Goal: Task Accomplishment & Management: Complete application form

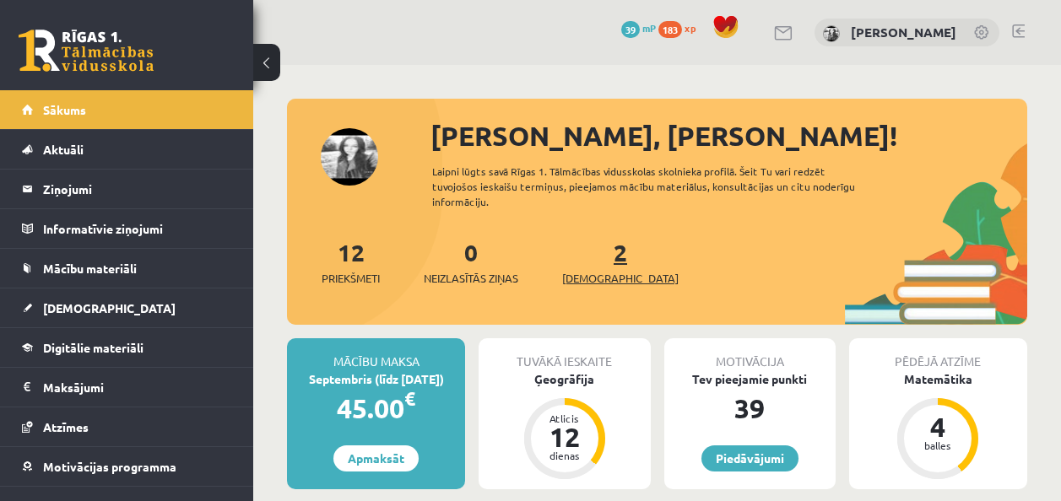
click at [596, 272] on span "[DEMOGRAPHIC_DATA]" at bounding box center [620, 278] width 116 height 17
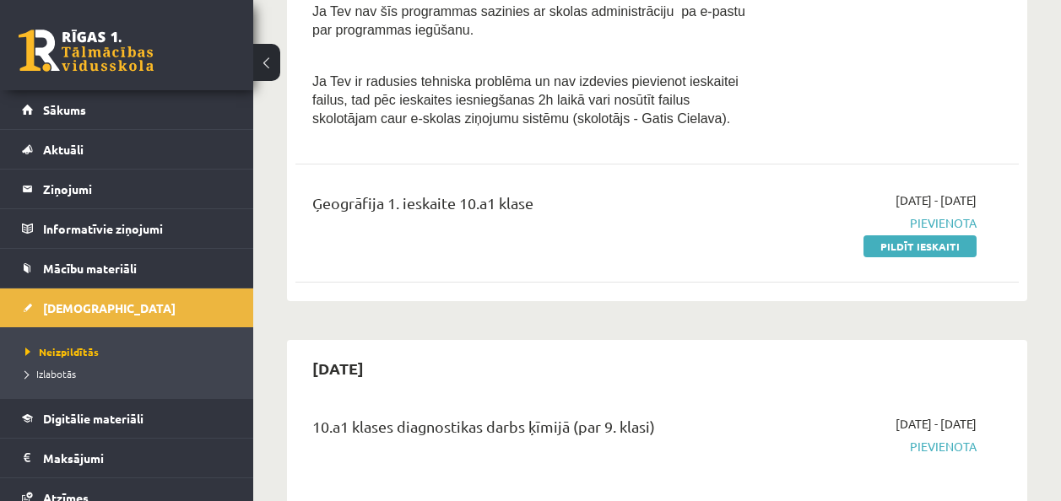
scroll to position [506, 0]
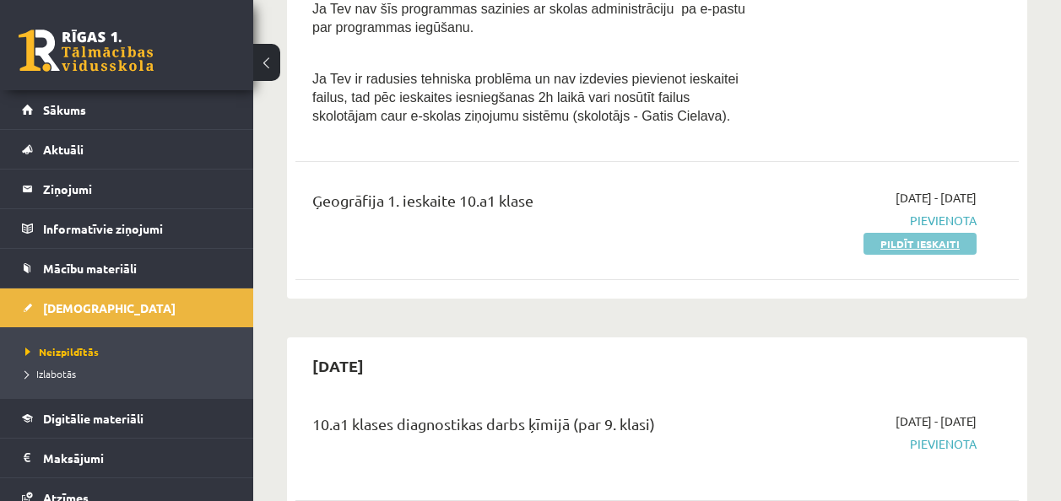
click at [924, 233] on link "Pildīt ieskaiti" at bounding box center [919, 244] width 113 height 22
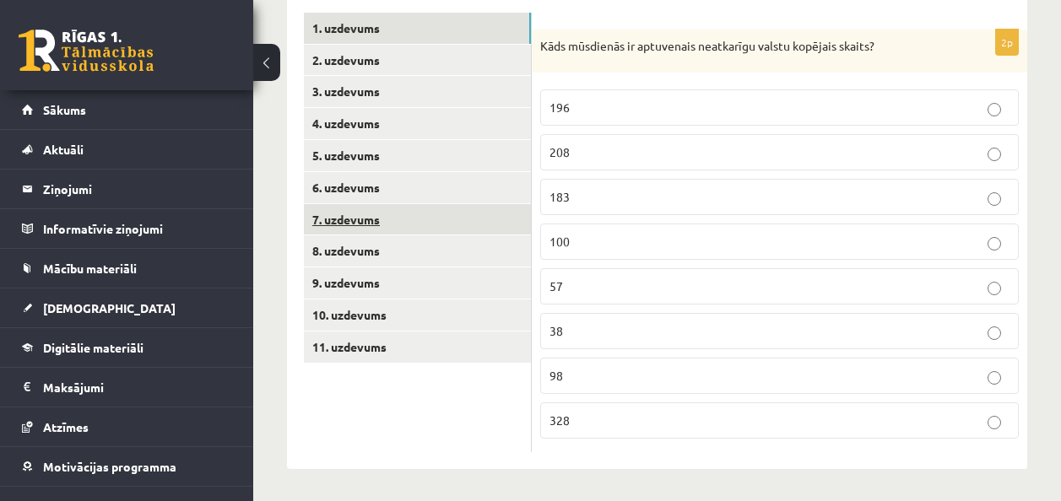
scroll to position [292, 0]
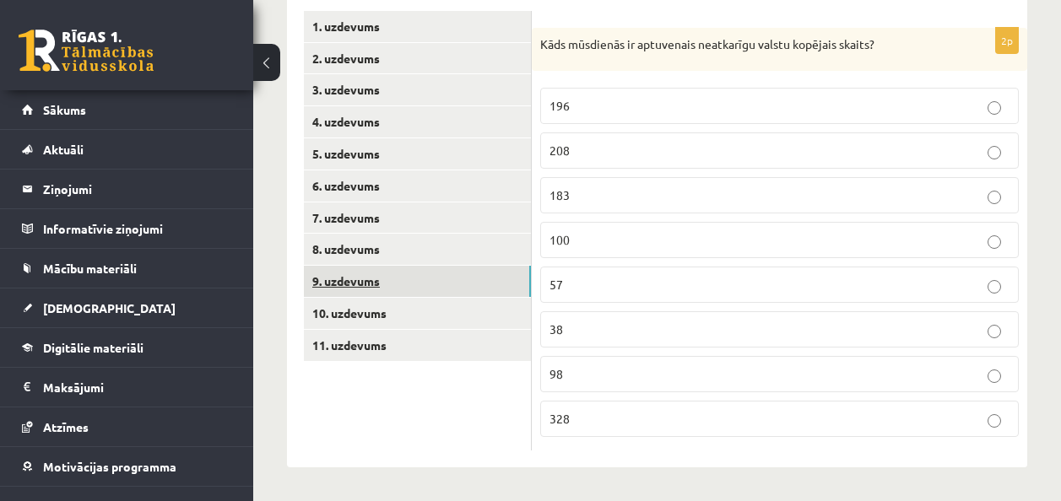
click at [442, 295] on link "9. uzdevums" at bounding box center [417, 281] width 227 height 31
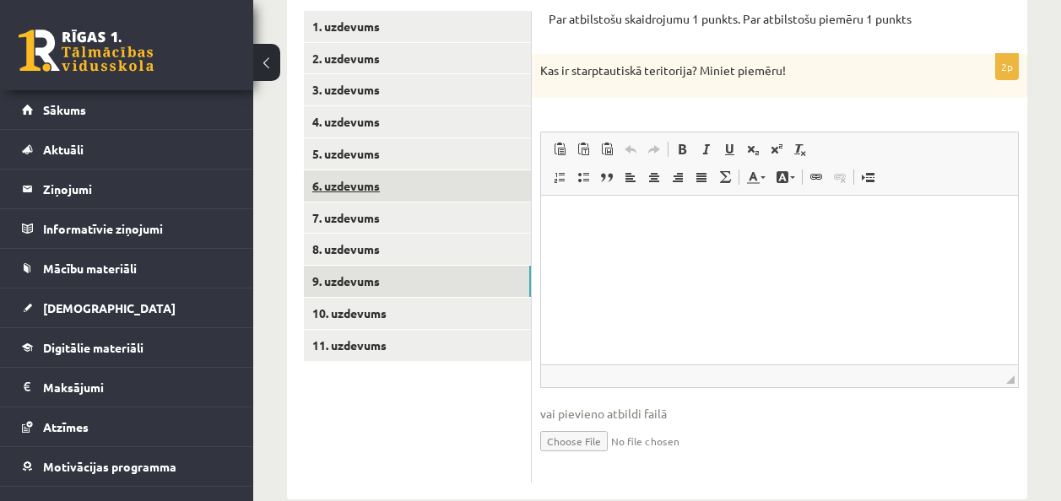
scroll to position [0, 0]
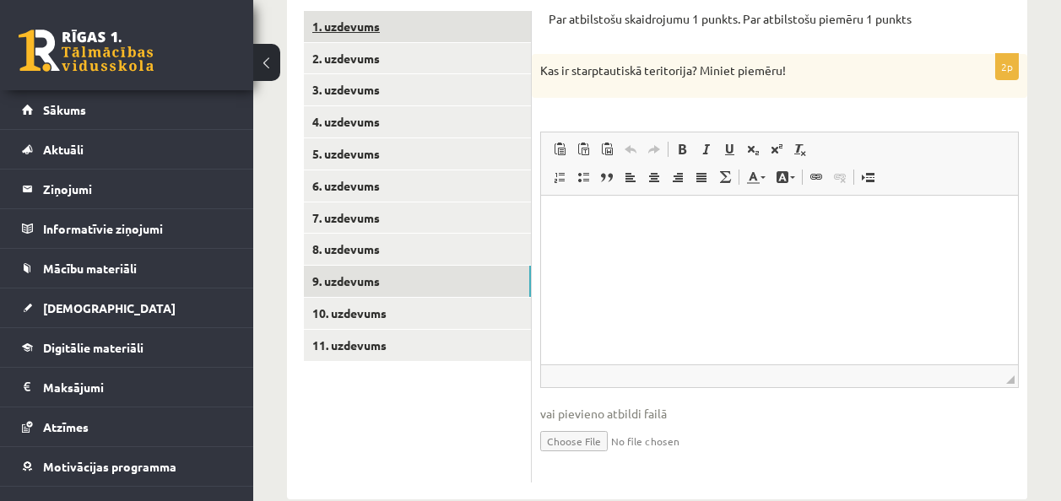
click at [362, 30] on link "1. uzdevums" at bounding box center [417, 26] width 227 height 31
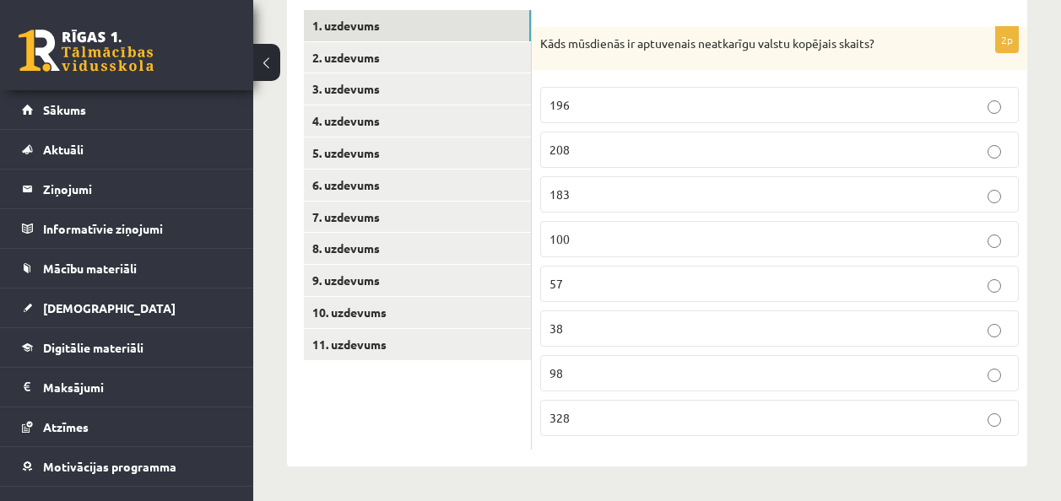
scroll to position [293, 0]
click at [686, 95] on label "196" at bounding box center [779, 105] width 479 height 36
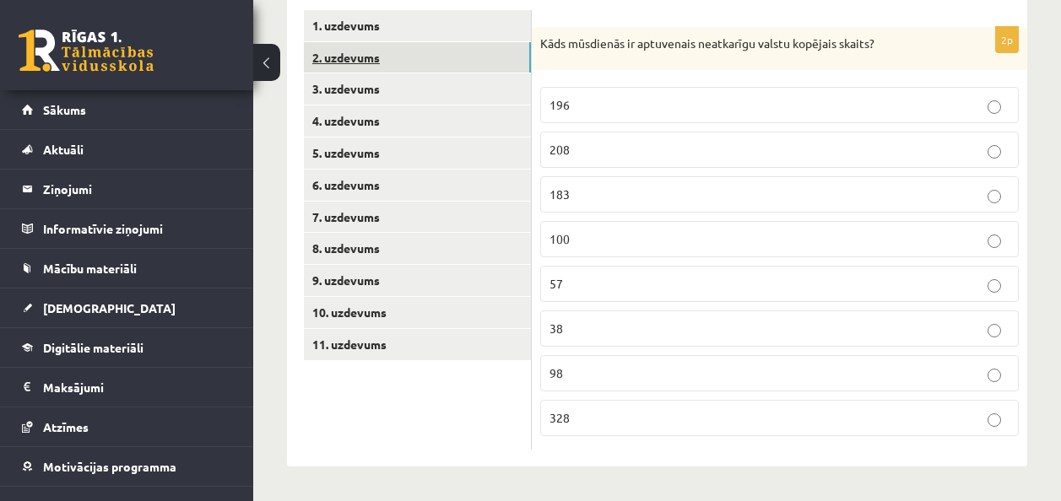
click at [408, 54] on link "2. uzdevums" at bounding box center [417, 57] width 227 height 31
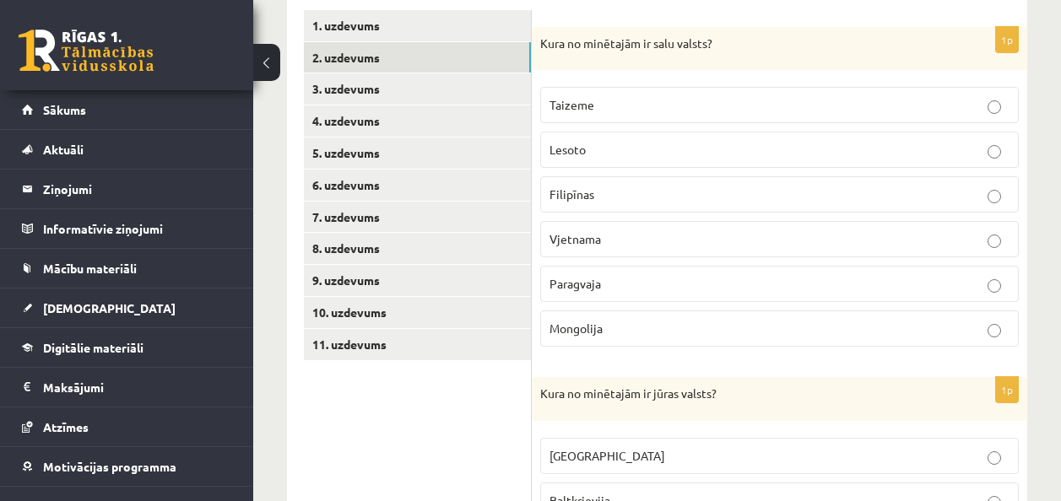
click at [566, 205] on label "Filipīnas" at bounding box center [779, 194] width 479 height 36
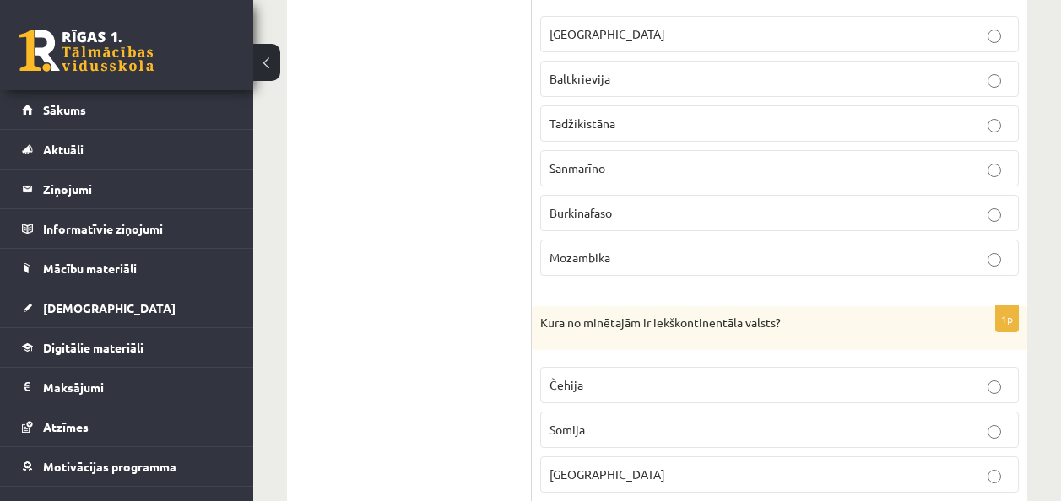
scroll to position [631, 0]
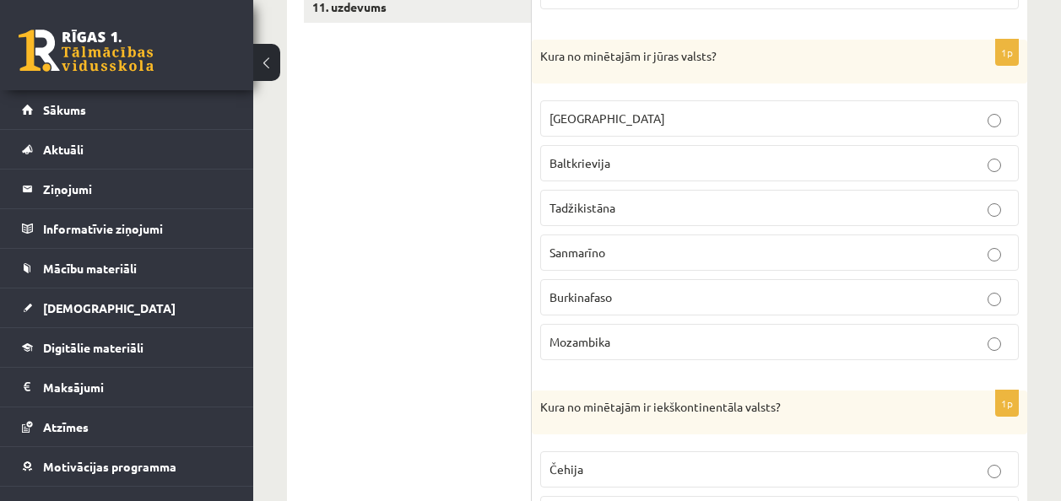
click at [588, 332] on label "Mozambika" at bounding box center [779, 342] width 479 height 36
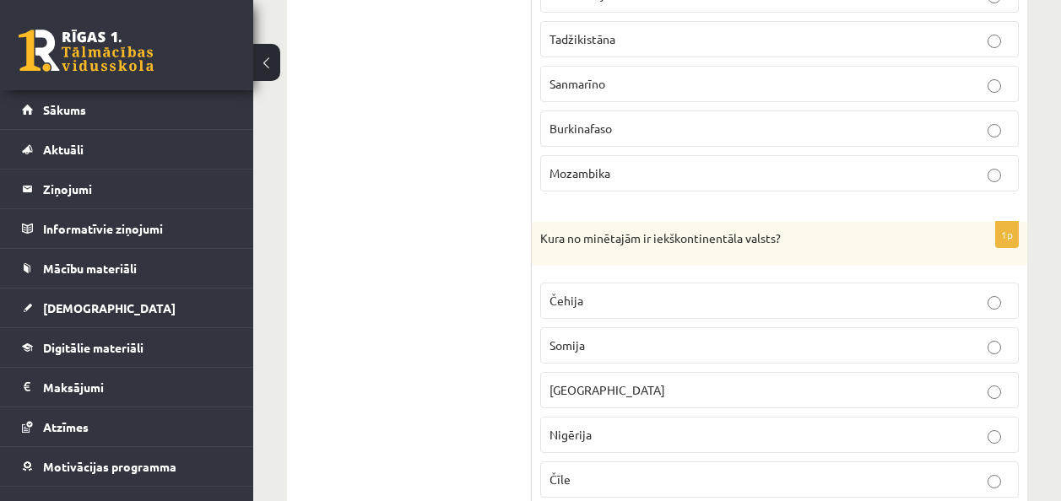
scroll to position [884, 0]
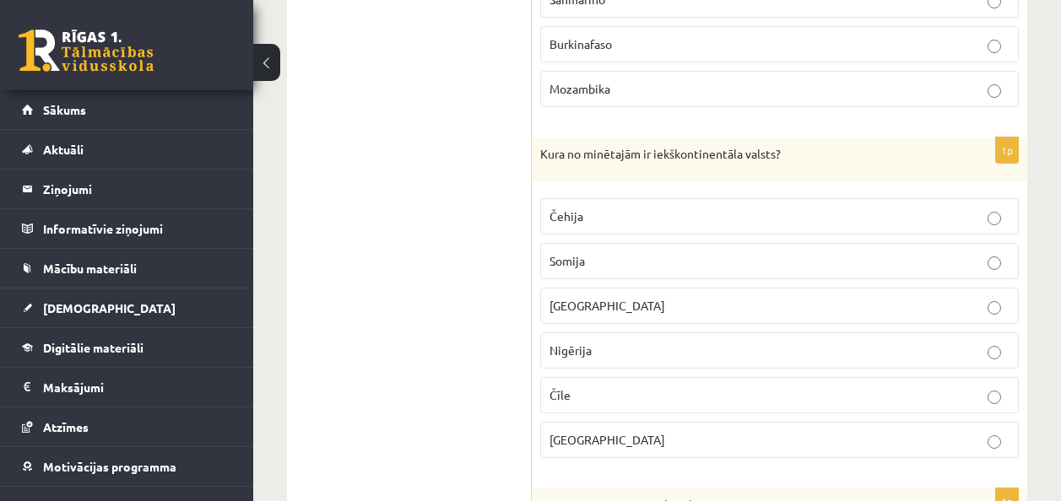
click at [570, 208] on p "Čehija" at bounding box center [779, 217] width 460 height 18
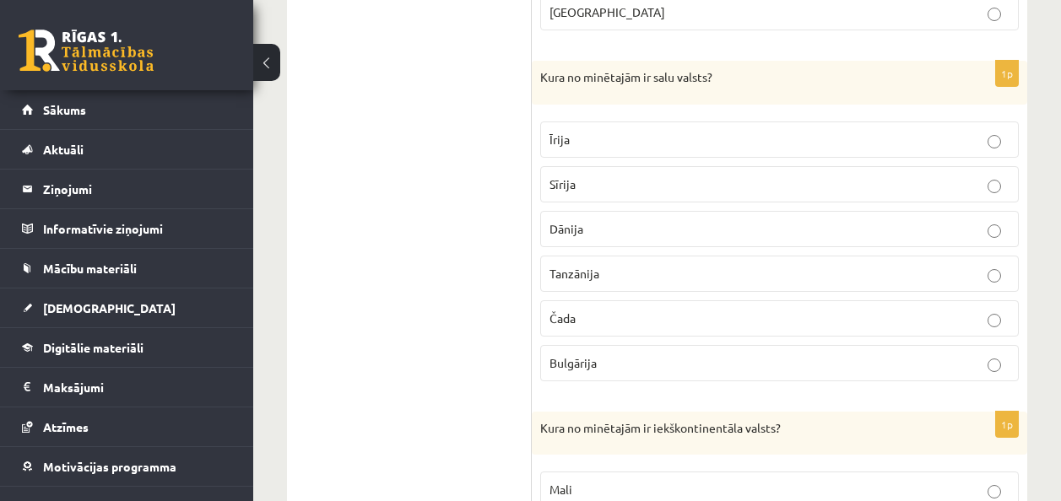
scroll to position [1728, 0]
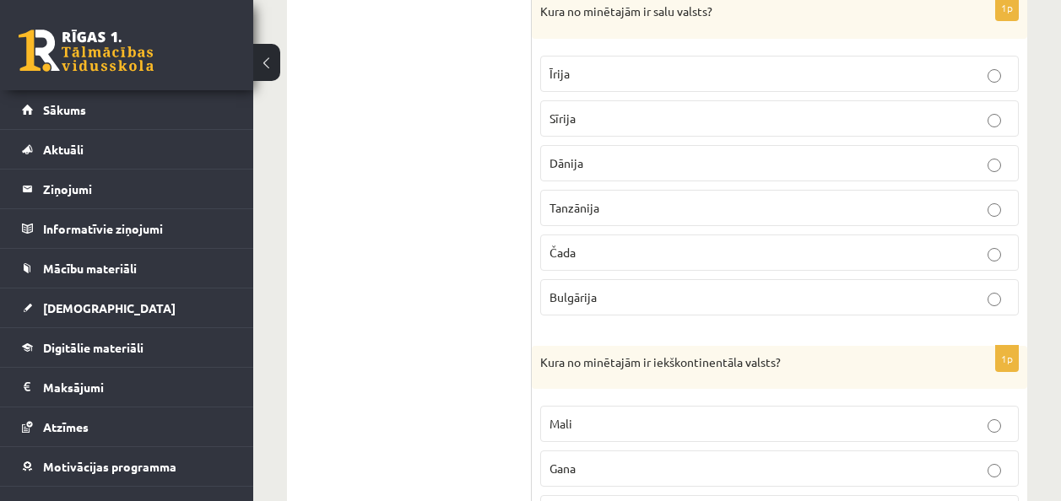
click at [592, 61] on label "Īrija" at bounding box center [779, 74] width 479 height 36
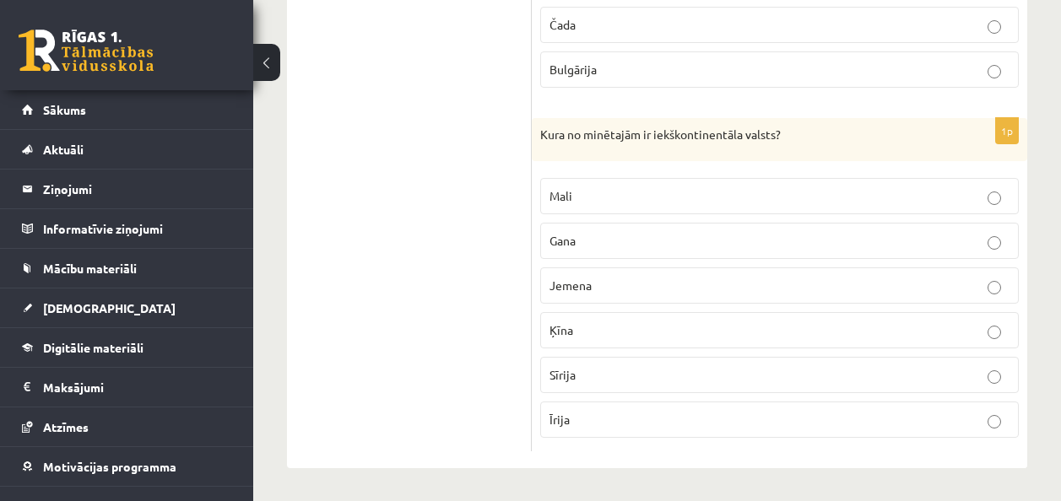
scroll to position [1957, 0]
click at [604, 184] on label "Mali" at bounding box center [779, 194] width 479 height 36
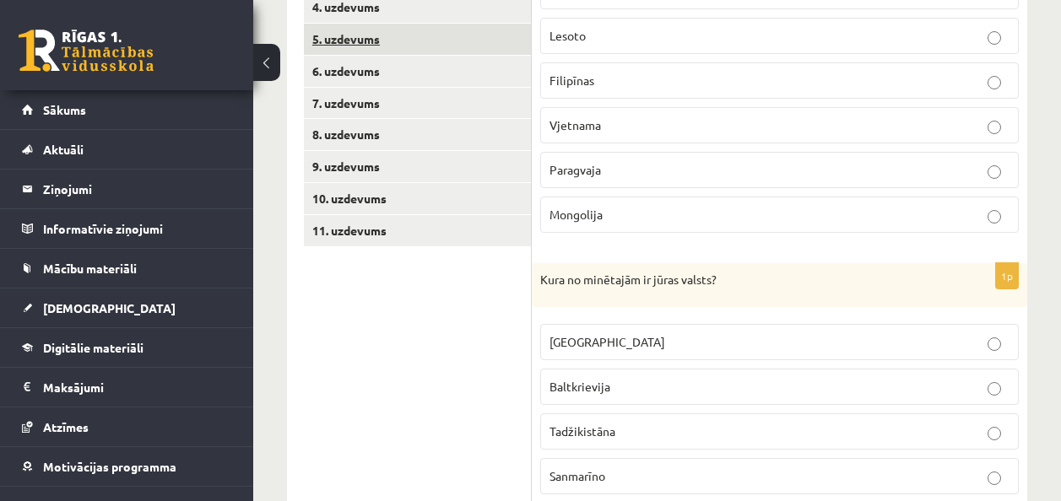
scroll to position [269, 0]
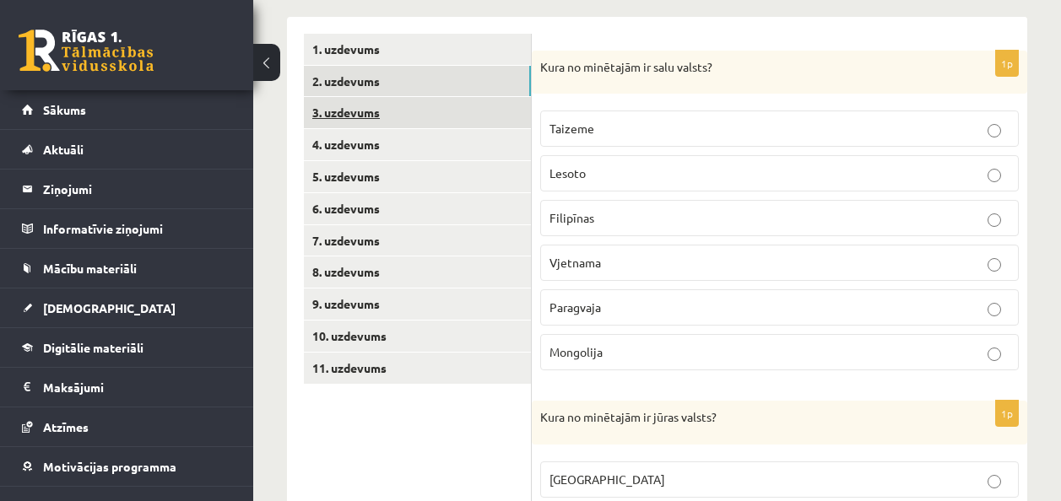
click at [442, 105] on link "3. uzdevums" at bounding box center [417, 112] width 227 height 31
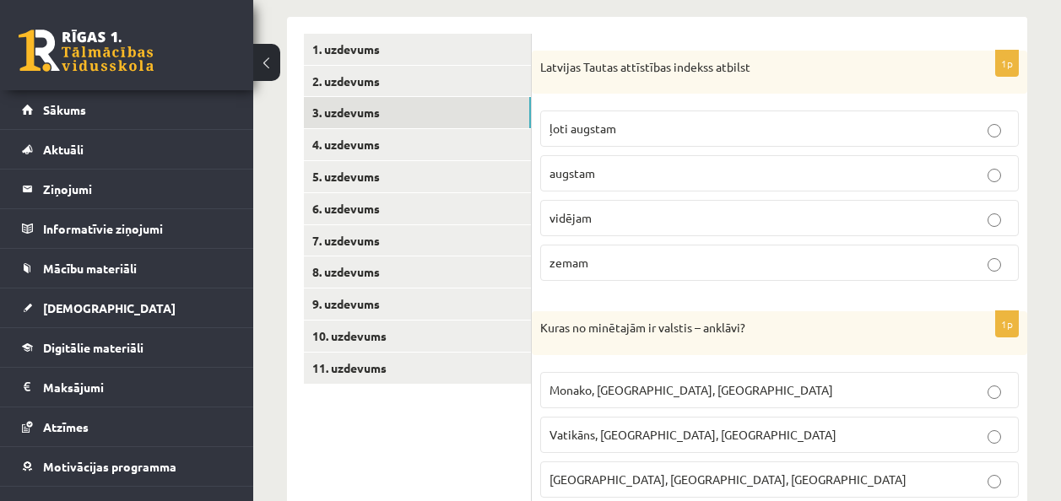
click at [616, 139] on label "ļoti augstam" at bounding box center [779, 129] width 479 height 36
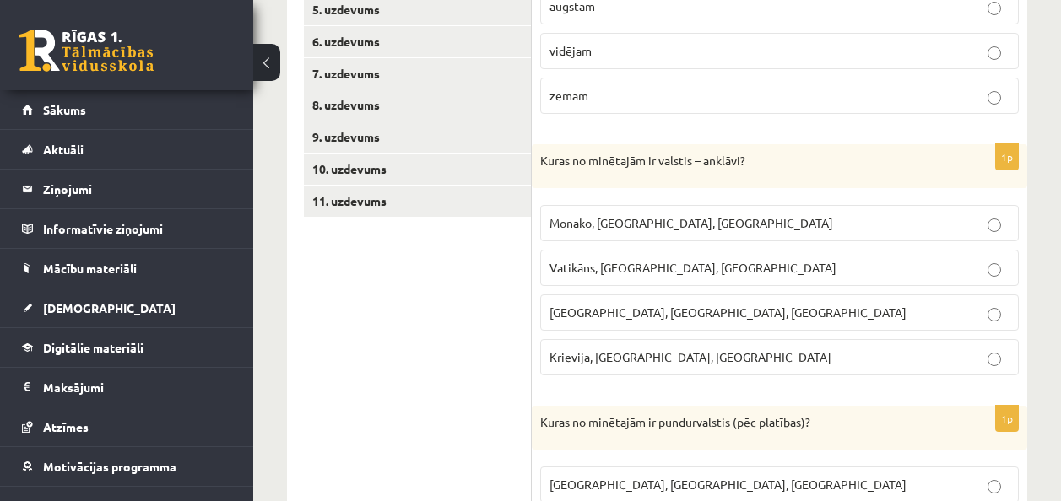
scroll to position [438, 0]
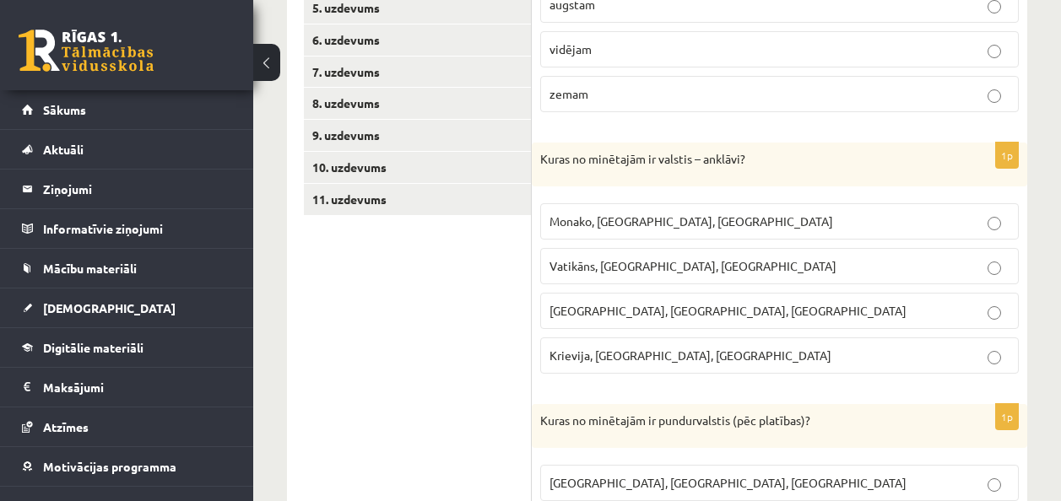
click at [608, 268] on span "Vatikāns, Lesoto, Sanmarīno" at bounding box center [692, 265] width 287 height 15
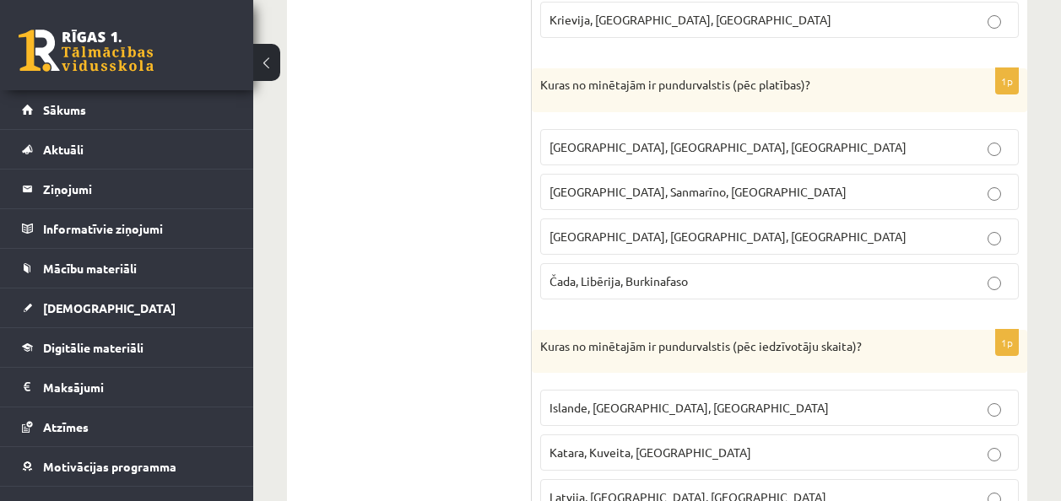
scroll to position [776, 0]
click at [556, 195] on span "Monako, Sanmarīno, Luksemburga" at bounding box center [697, 189] width 297 height 15
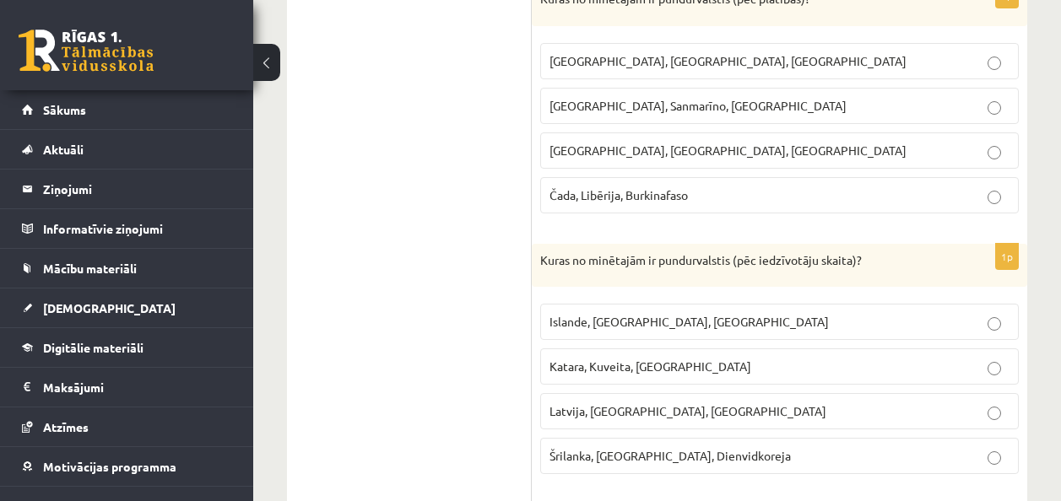
scroll to position [945, 0]
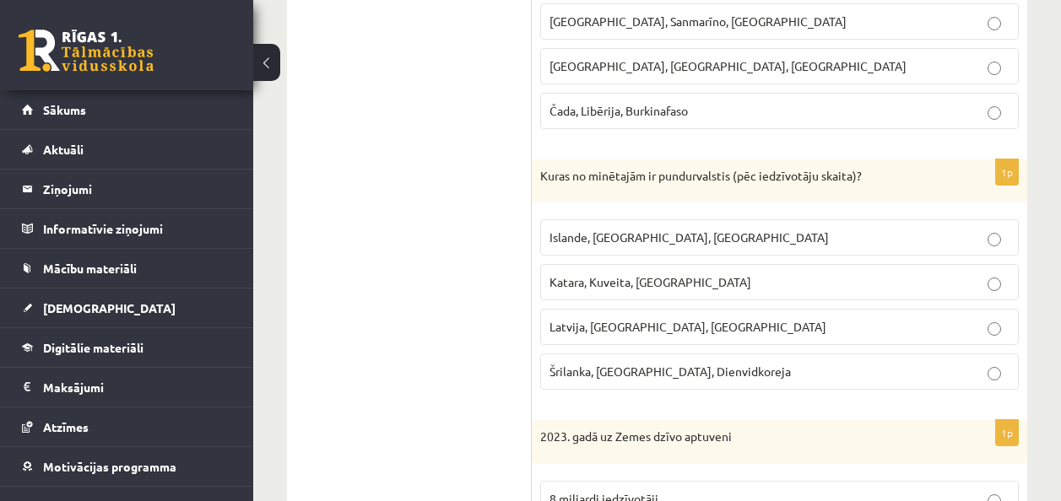
click at [598, 376] on span "Šrilanka, Nepāla, Dienvidkoreja" at bounding box center [669, 371] width 241 height 15
click at [618, 252] on label "Islande, Malta, Surinama" at bounding box center [779, 237] width 479 height 36
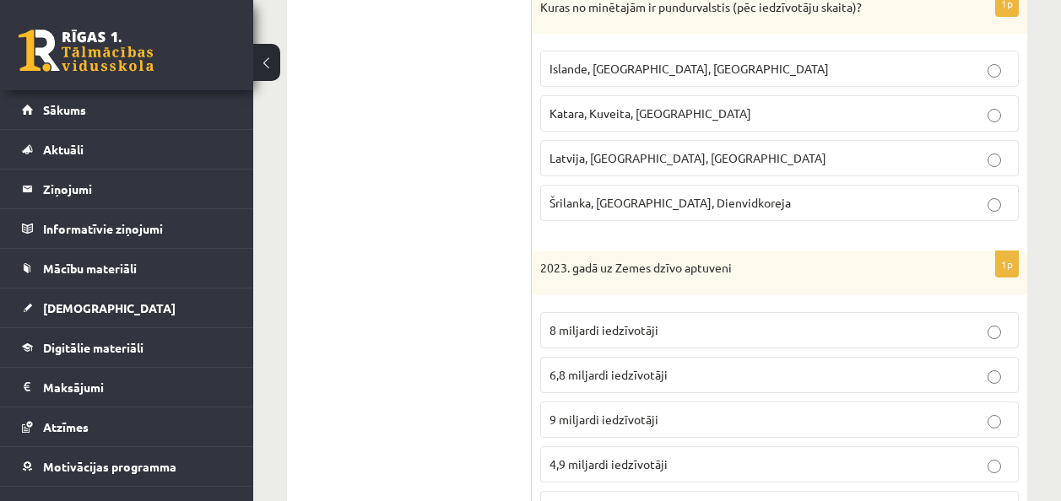
scroll to position [1198, 0]
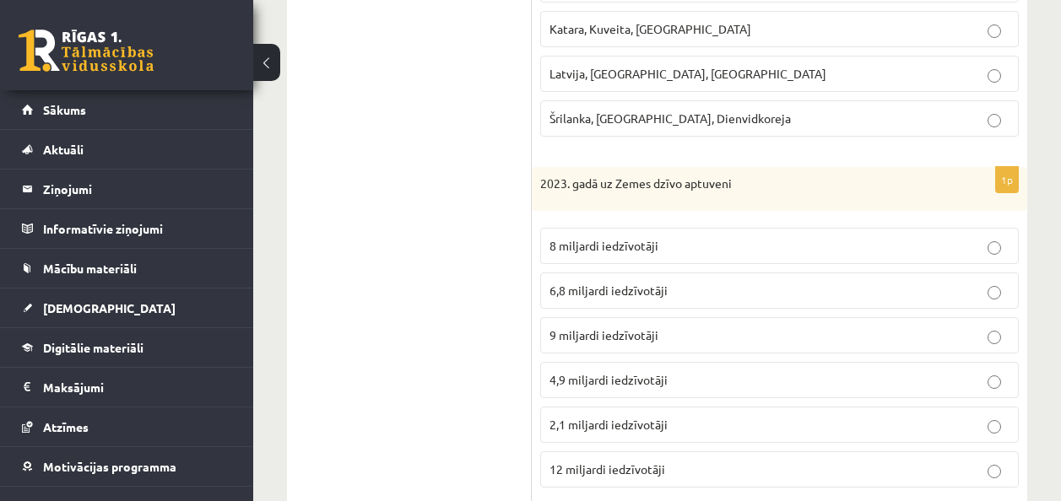
click at [707, 243] on p "8 miljardi iedzīvotāji" at bounding box center [779, 246] width 460 height 18
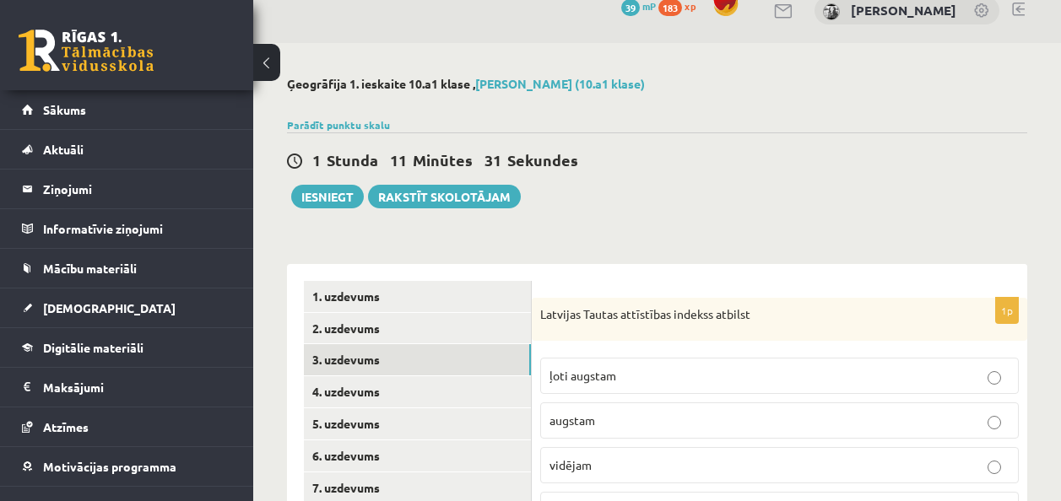
scroll to position [0, 0]
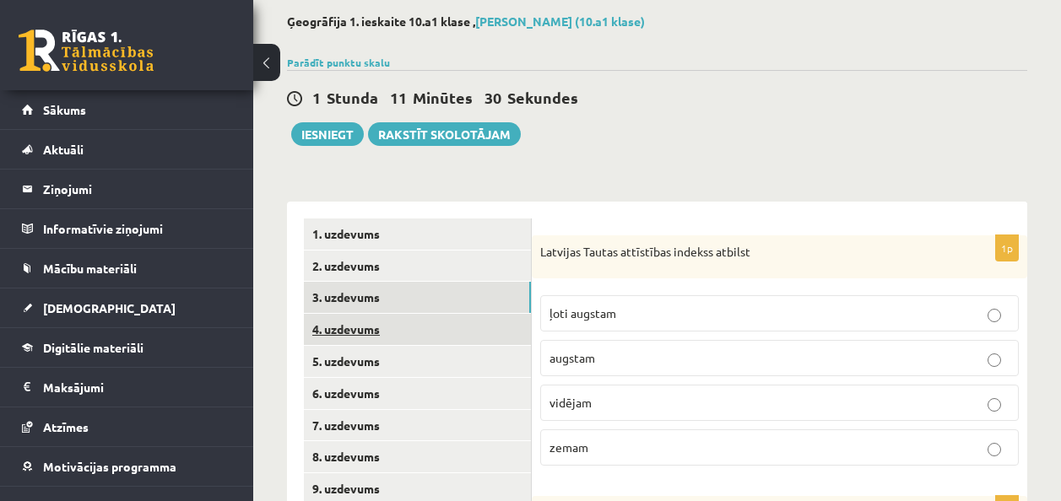
click at [479, 330] on link "4. uzdevums" at bounding box center [417, 329] width 227 height 31
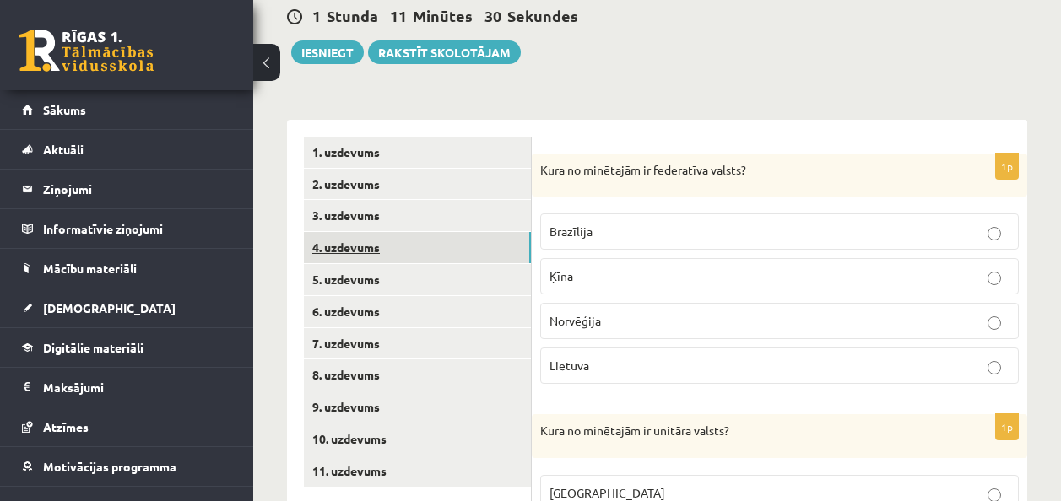
scroll to position [253, 0]
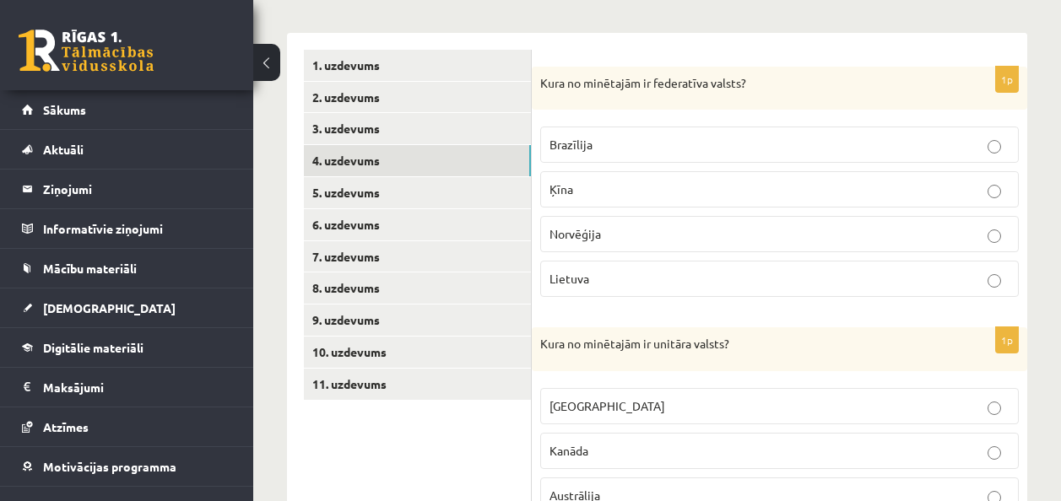
click at [861, 149] on p "Brazīlija" at bounding box center [779, 145] width 460 height 18
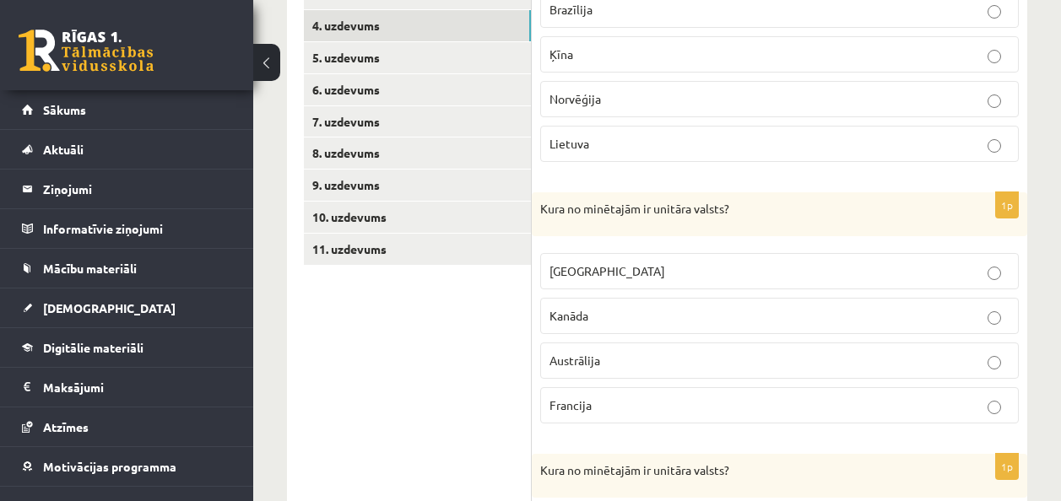
scroll to position [422, 0]
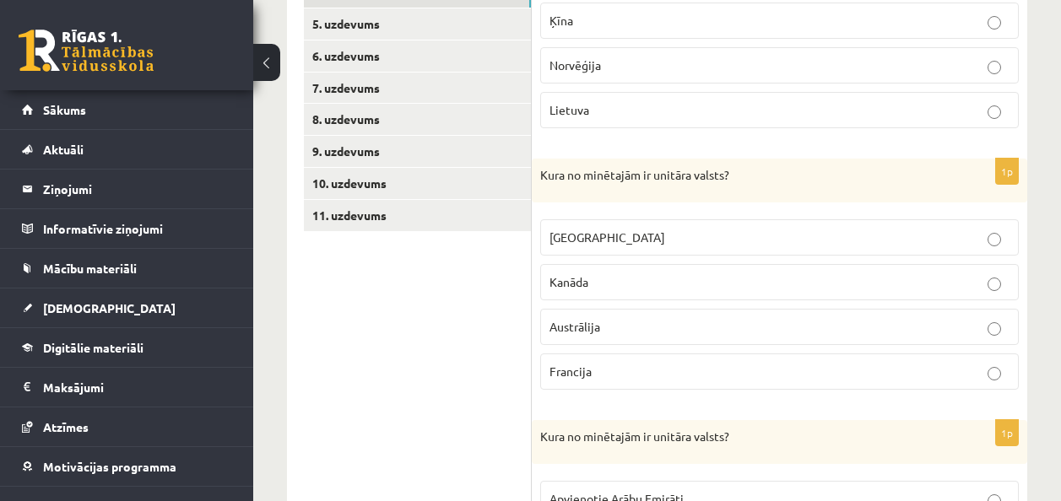
click at [595, 377] on p "Francija" at bounding box center [779, 372] width 460 height 18
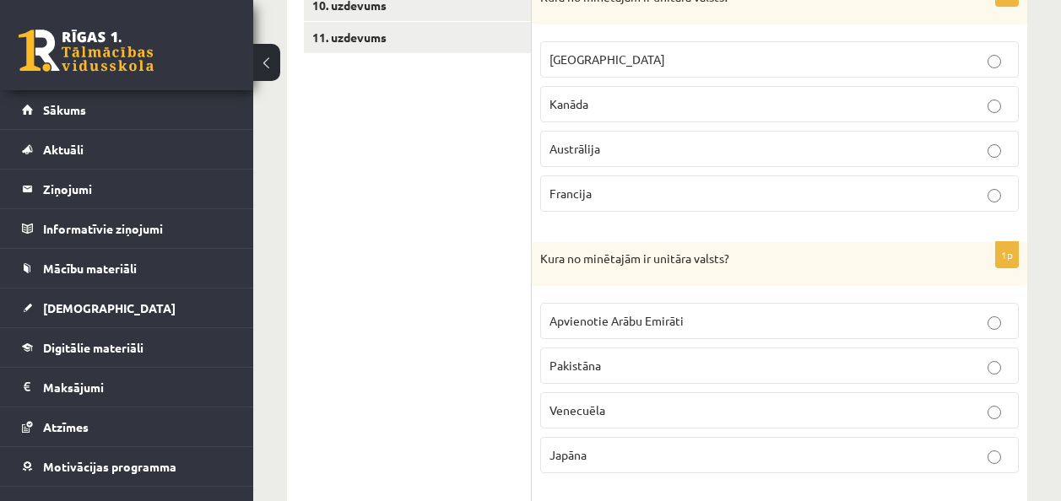
scroll to position [675, 0]
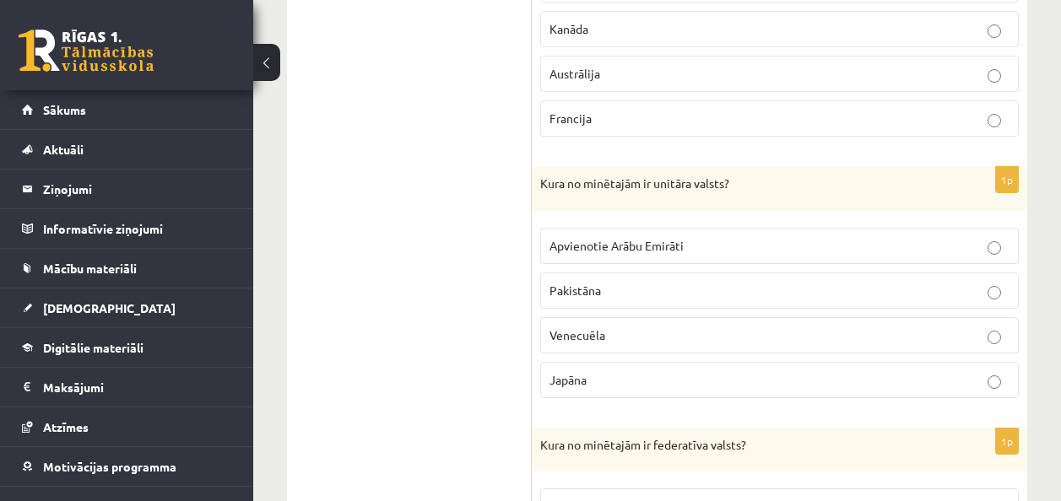
click at [615, 376] on p "Japāna" at bounding box center [779, 380] width 460 height 18
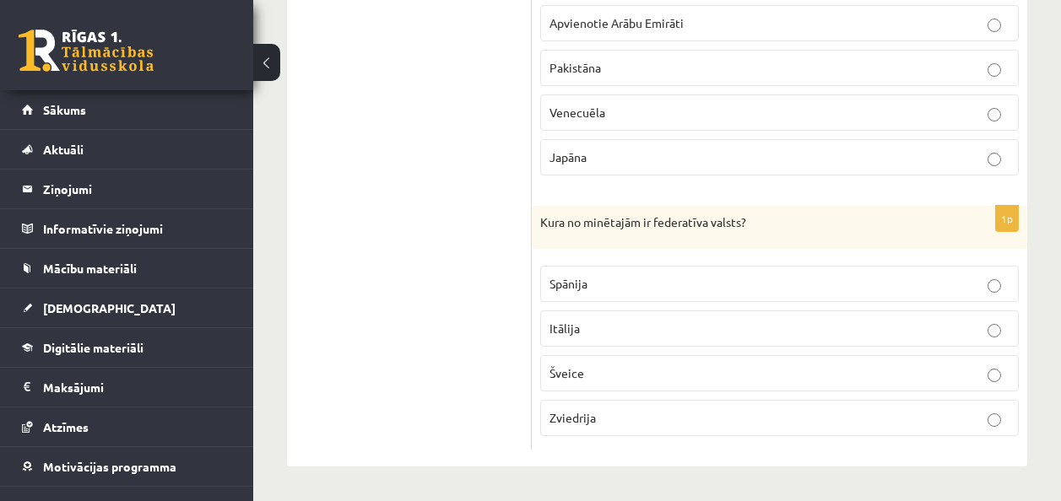
scroll to position [898, 0]
click at [611, 373] on p "Šveice" at bounding box center [779, 374] width 460 height 18
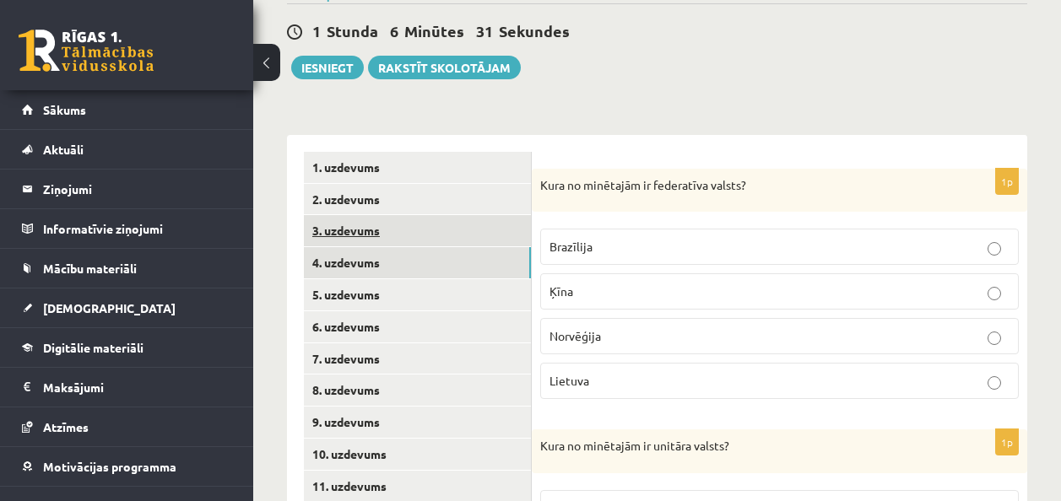
scroll to position [138, 0]
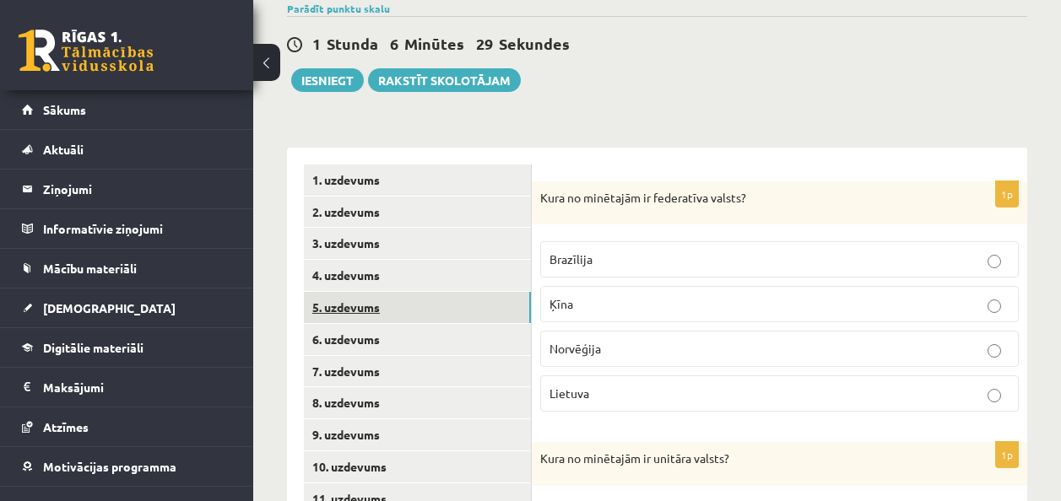
click at [333, 317] on link "5. uzdevums" at bounding box center [417, 307] width 227 height 31
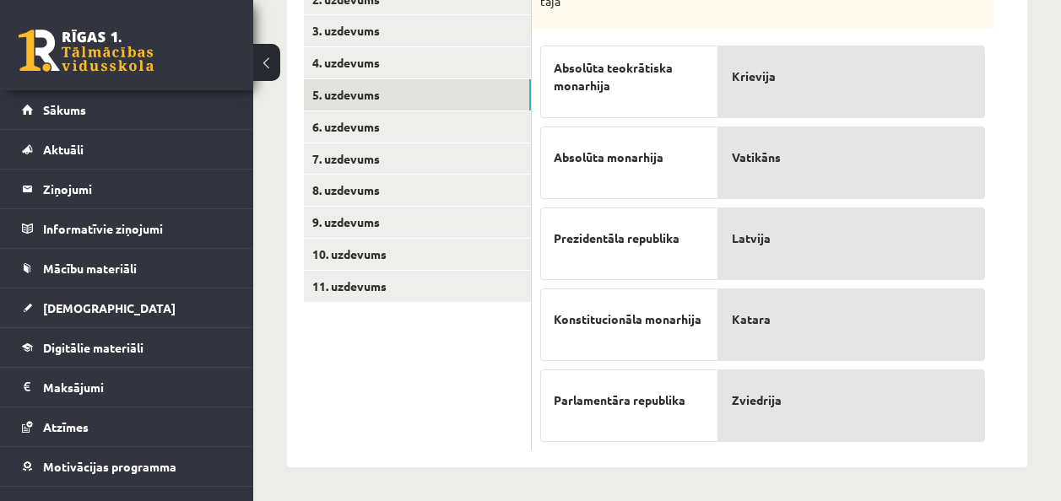
scroll to position [352, 0]
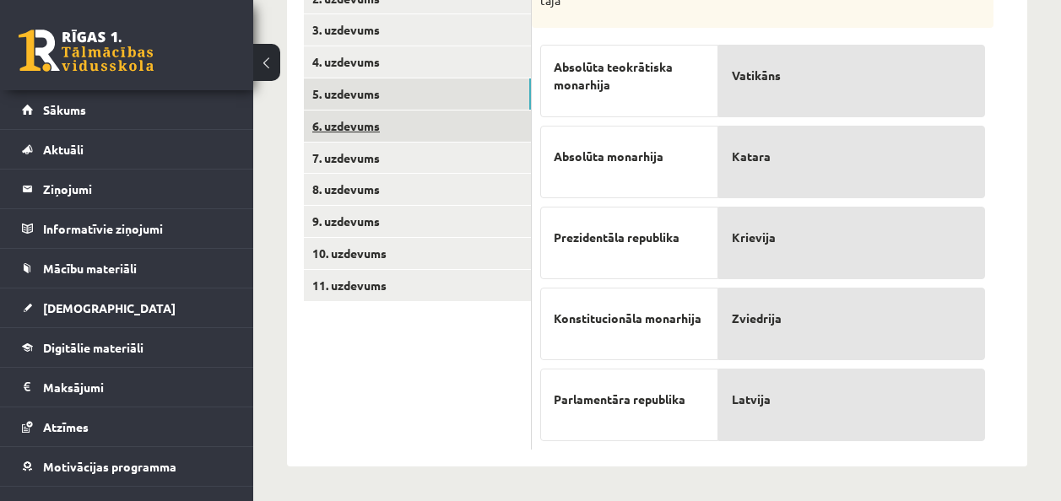
click at [425, 115] on link "6. uzdevums" at bounding box center [417, 126] width 227 height 31
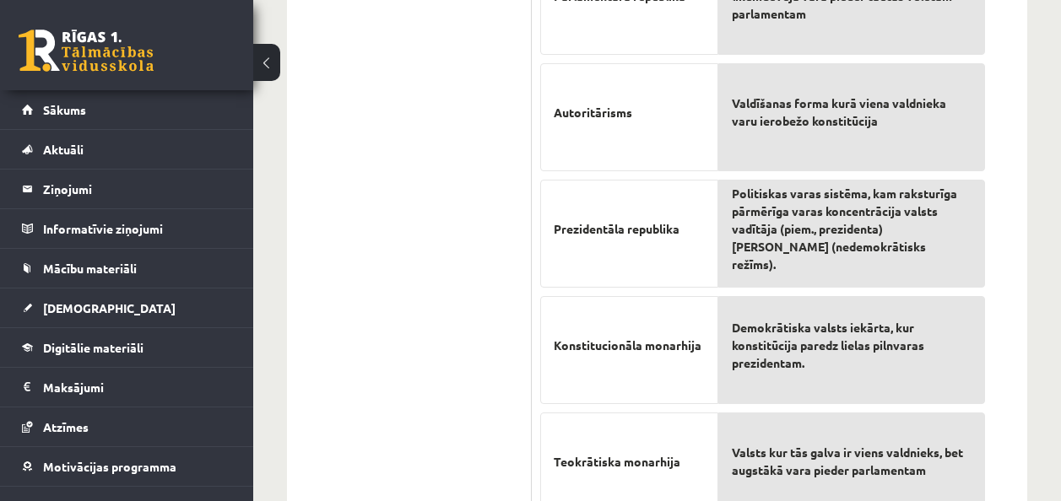
scroll to position [745, 0]
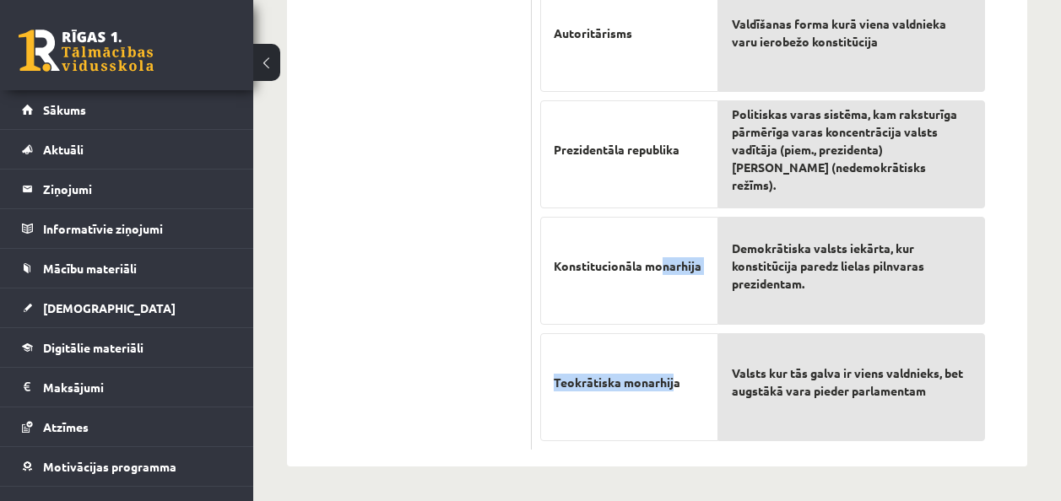
drag, startPoint x: 674, startPoint y: 395, endPoint x: 663, endPoint y: 309, distance: 86.8
click at [663, 309] on div "Parlamentāra monarhija Absolūta monarhija Parlamentāra republika Autoritārisms …" at bounding box center [629, 33] width 178 height 815
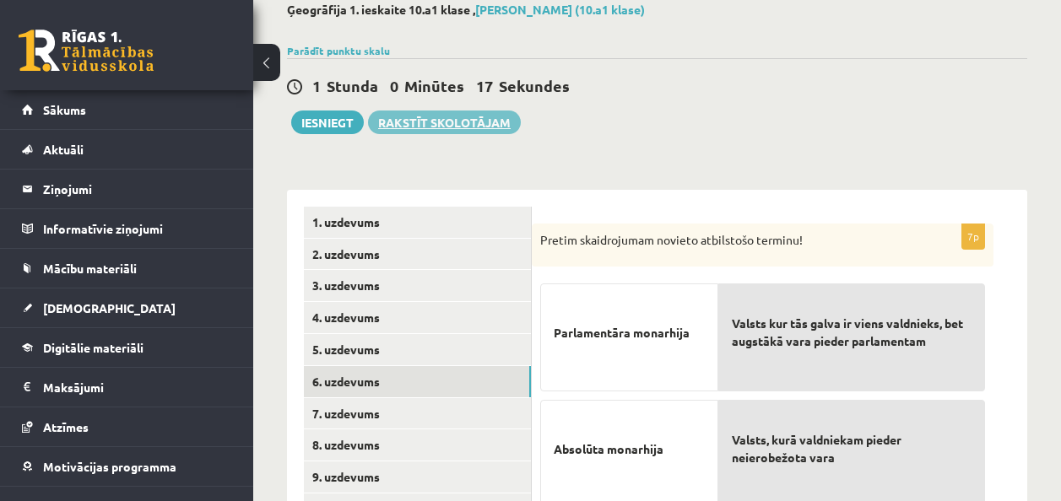
scroll to position [70, 0]
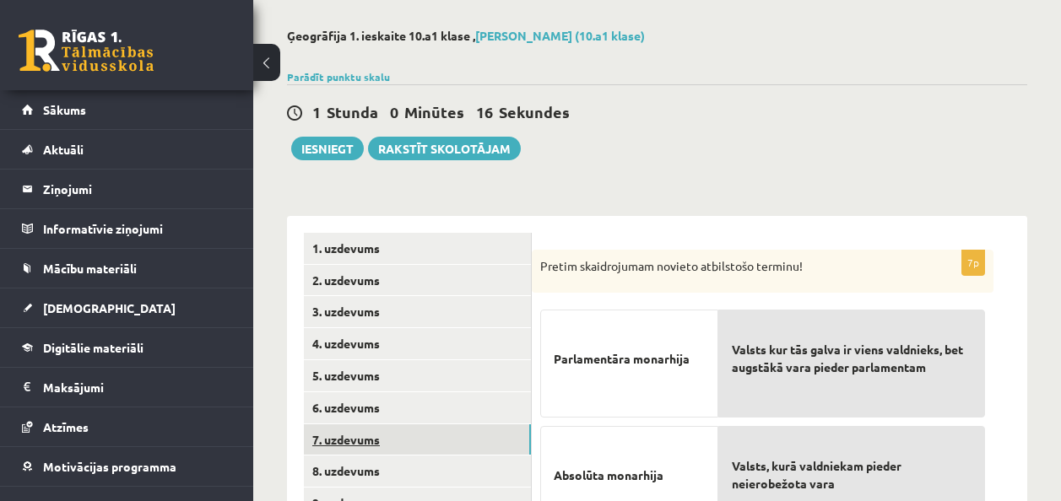
click at [403, 426] on link "7. uzdevums" at bounding box center [417, 440] width 227 height 31
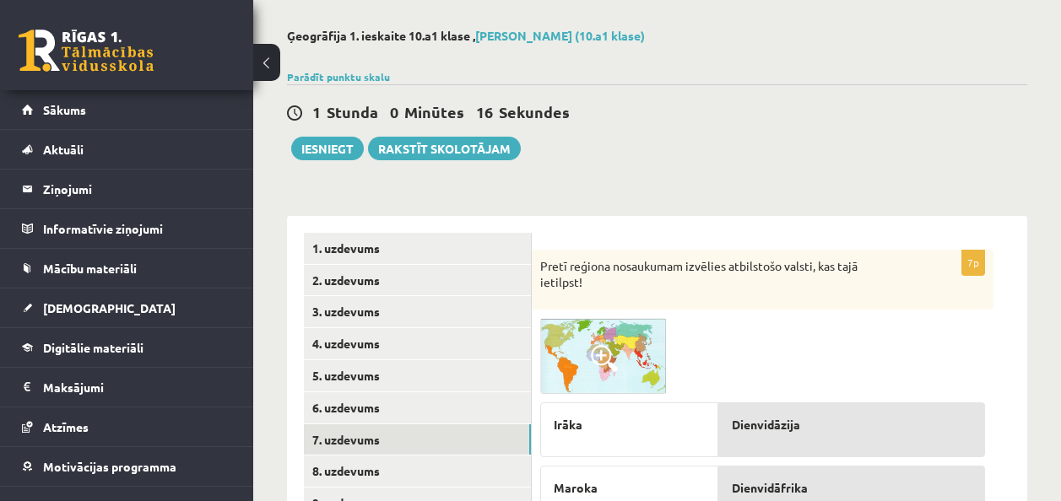
scroll to position [239, 0]
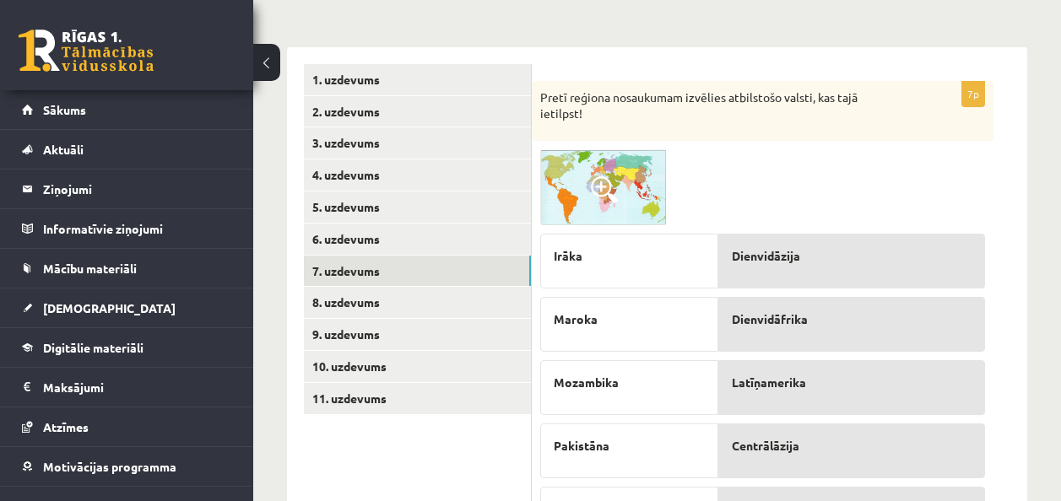
click at [600, 183] on span at bounding box center [604, 189] width 27 height 27
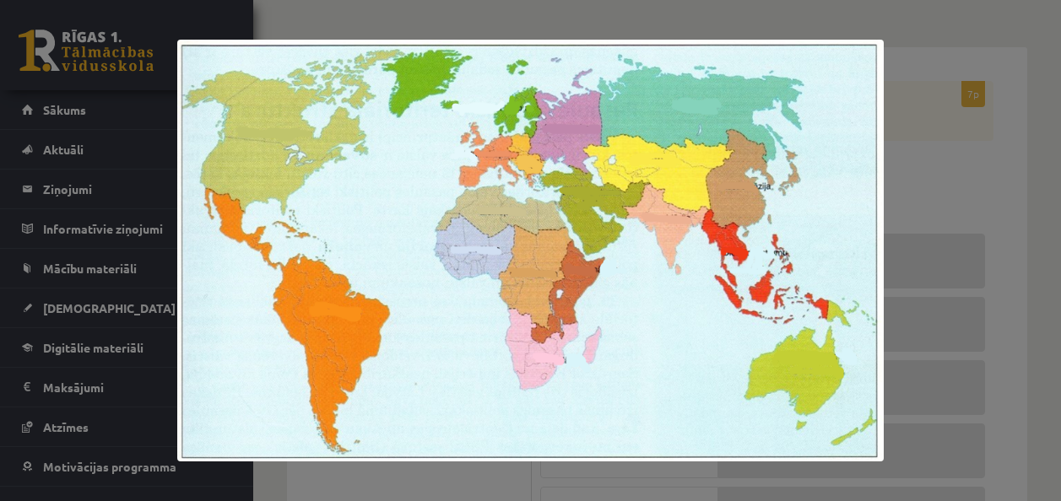
click at [853, 167] on img at bounding box center [530, 251] width 707 height 422
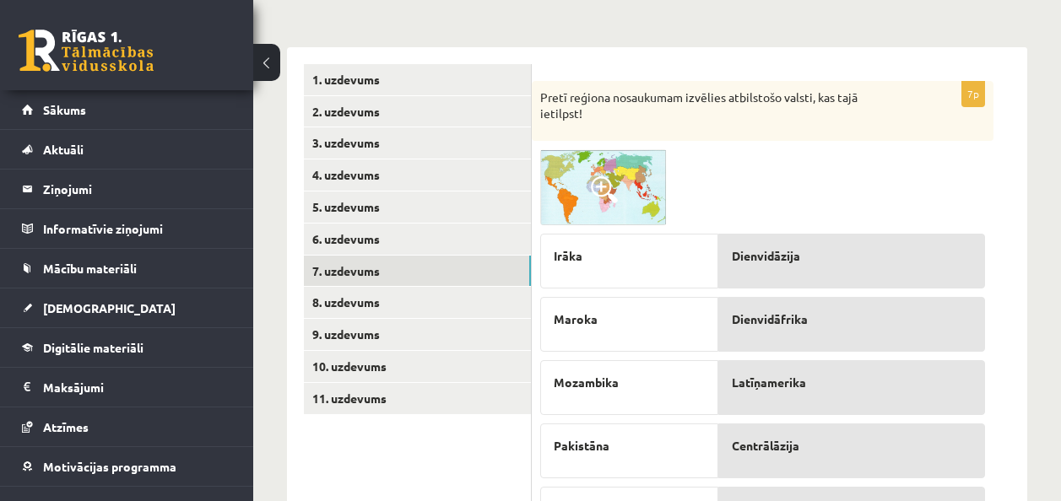
drag, startPoint x: 927, startPoint y: 160, endPoint x: 803, endPoint y: 187, distance: 127.2
click at [805, 187] on div at bounding box center [762, 187] width 445 height 76
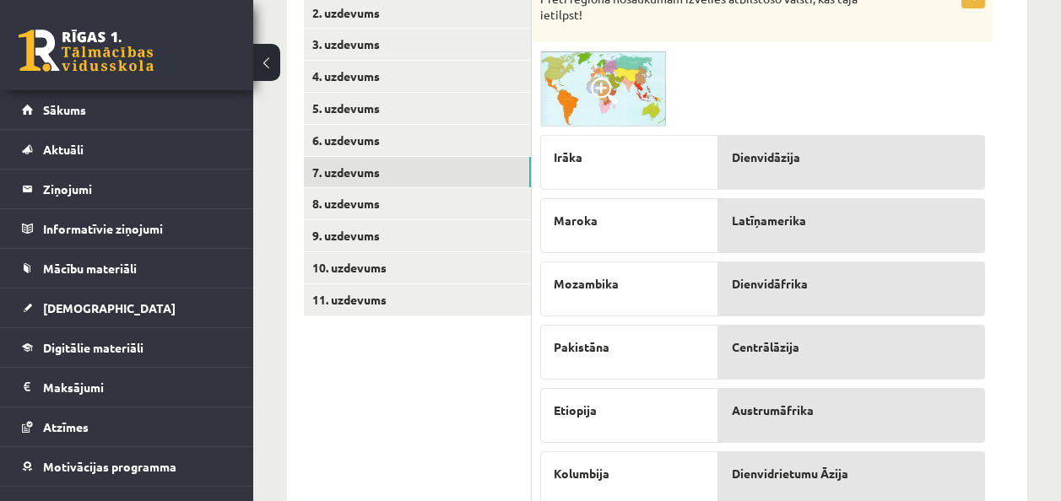
scroll to position [422, 0]
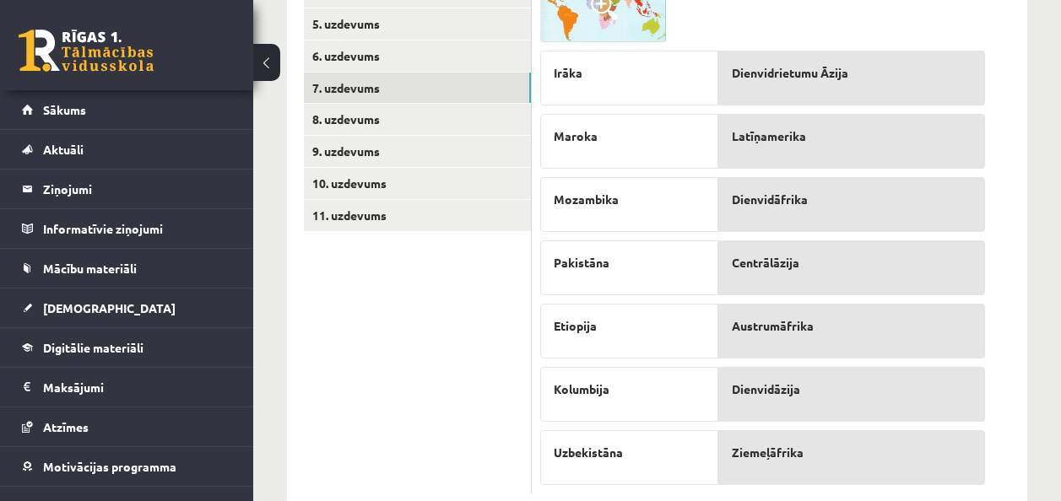
click at [662, 33] on img at bounding box center [603, 4] width 127 height 76
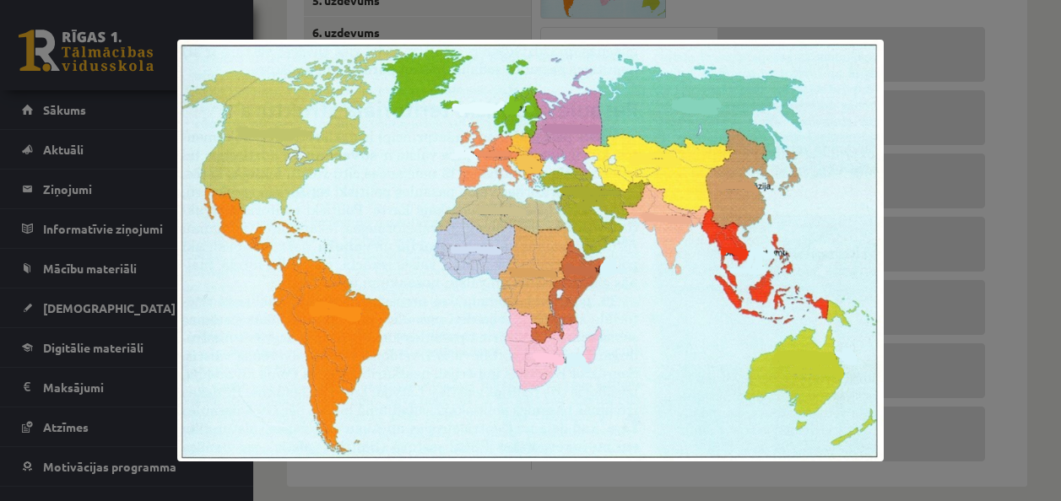
scroll to position [466, 0]
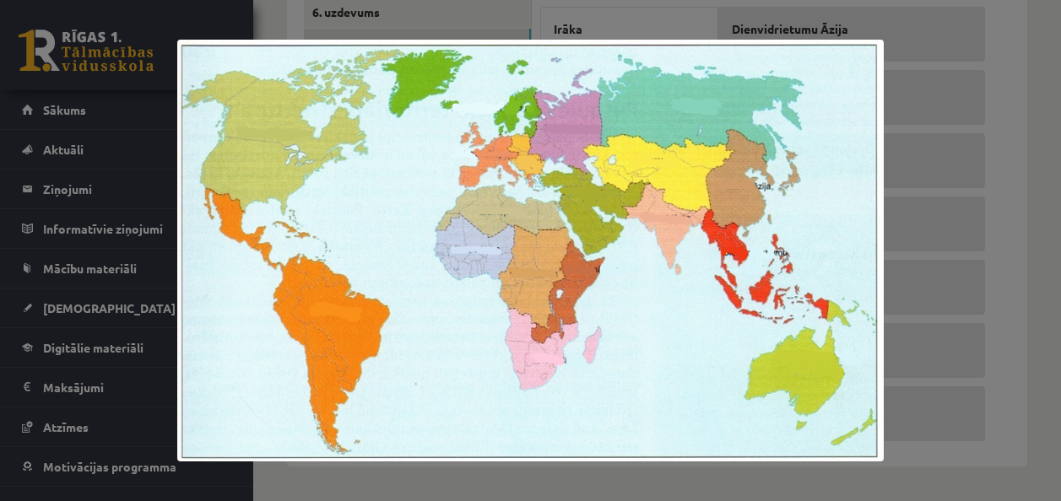
click at [929, 116] on div at bounding box center [530, 250] width 1061 height 501
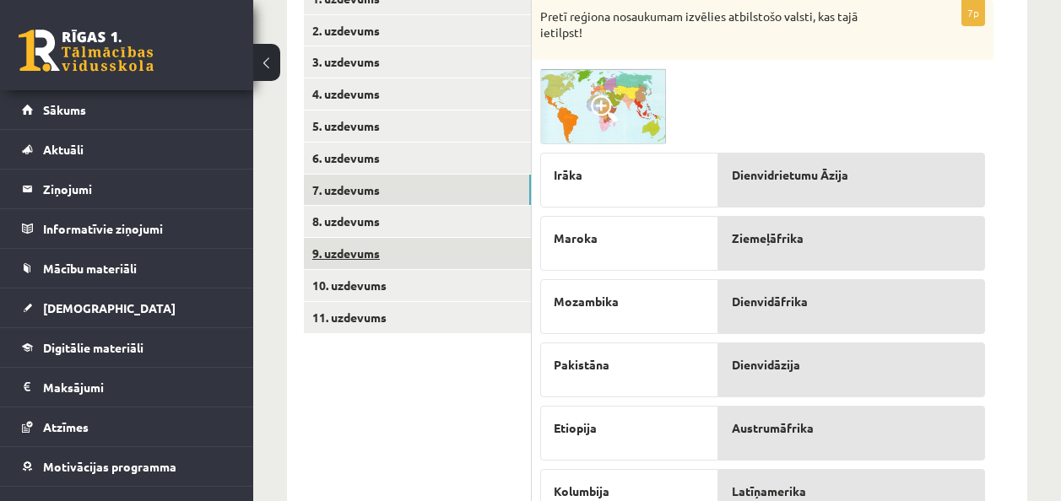
scroll to position [213, 0]
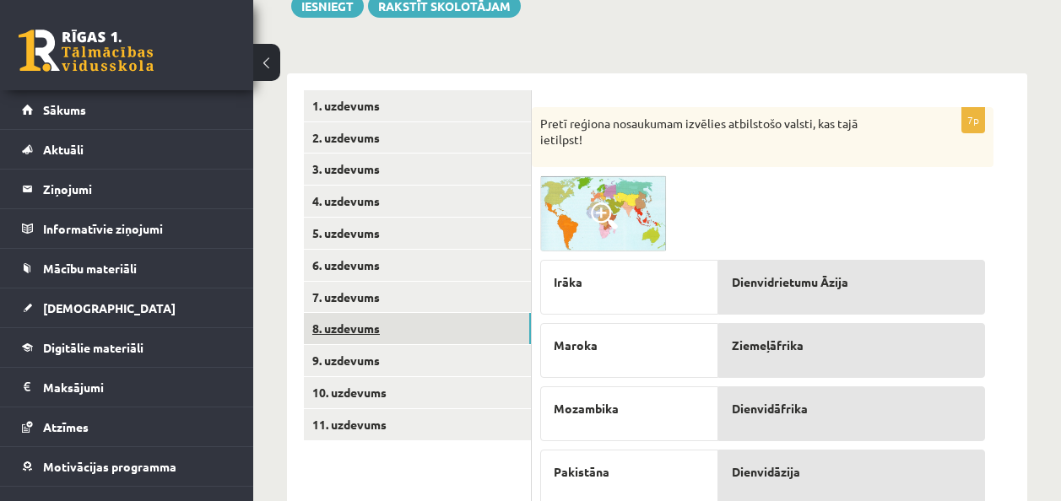
click at [437, 322] on link "8. uzdevums" at bounding box center [417, 328] width 227 height 31
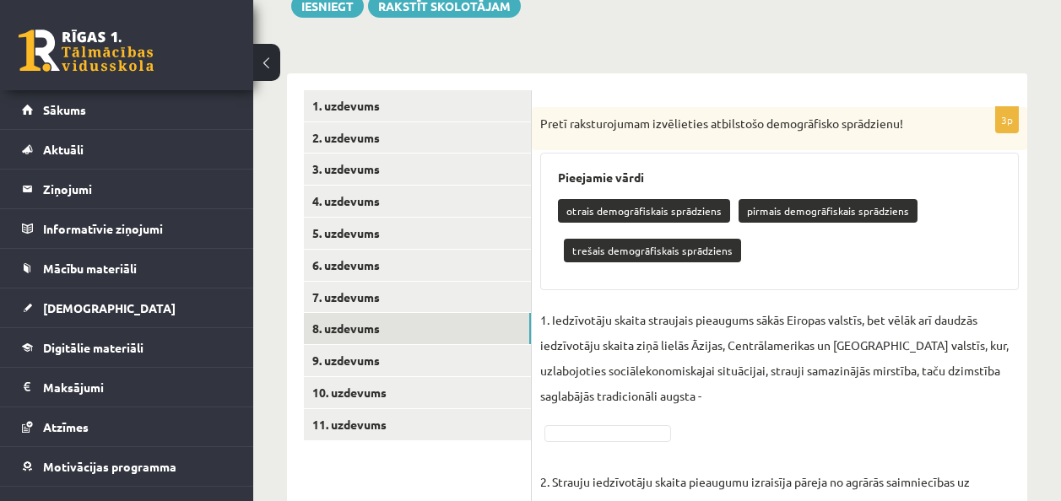
scroll to position [297, 0]
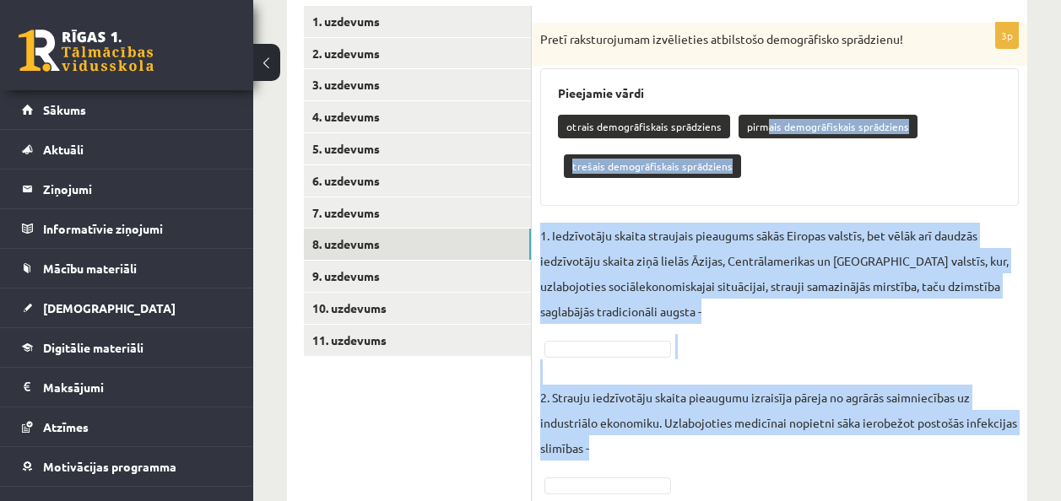
drag, startPoint x: 759, startPoint y: 124, endPoint x: 594, endPoint y: 485, distance: 397.0
click at [594, 485] on div "3p Pretī raksturojumam izvēlieties atbilstošo demogrāfisko sprādzienu! Pieejami…" at bounding box center [779, 307] width 495 height 568
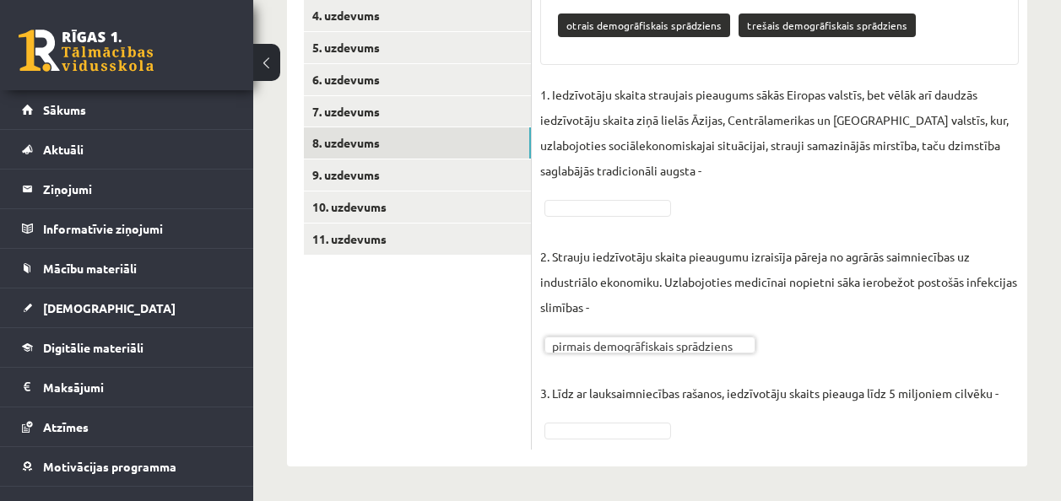
scroll to position [398, 0]
click at [586, 192] on fieldset "**********" at bounding box center [779, 262] width 479 height 360
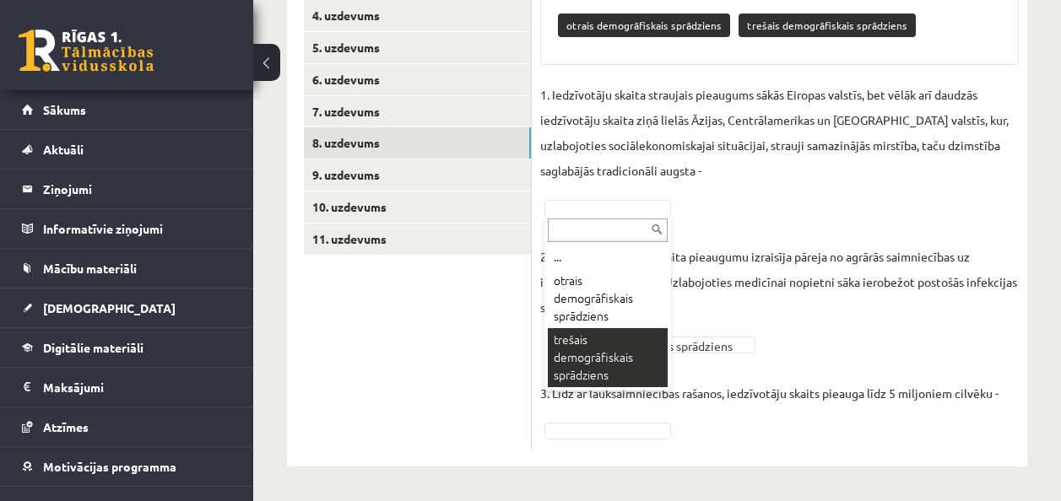
drag, startPoint x: 566, startPoint y: 350, endPoint x: 553, endPoint y: 382, distance: 33.7
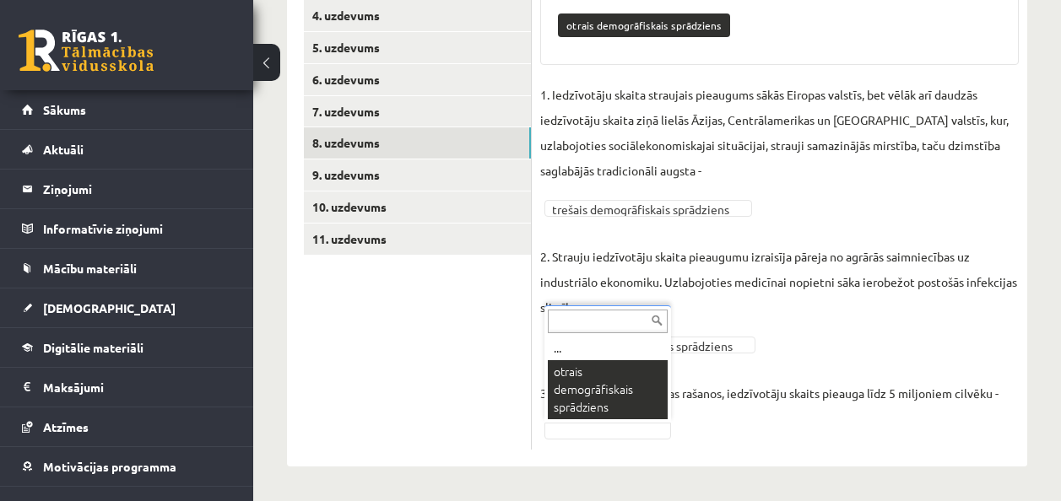
scroll to position [359, 0]
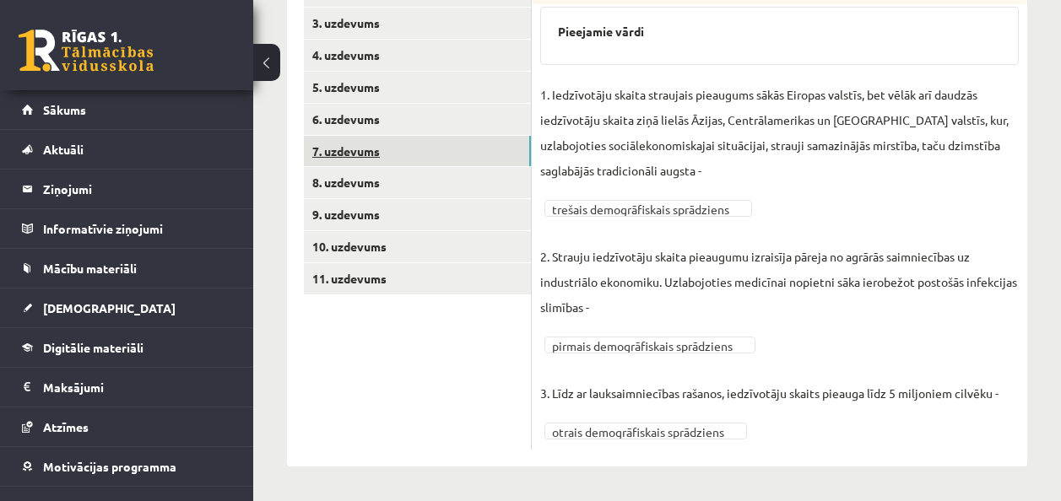
click at [381, 138] on link "7. uzdevums" at bounding box center [417, 151] width 227 height 31
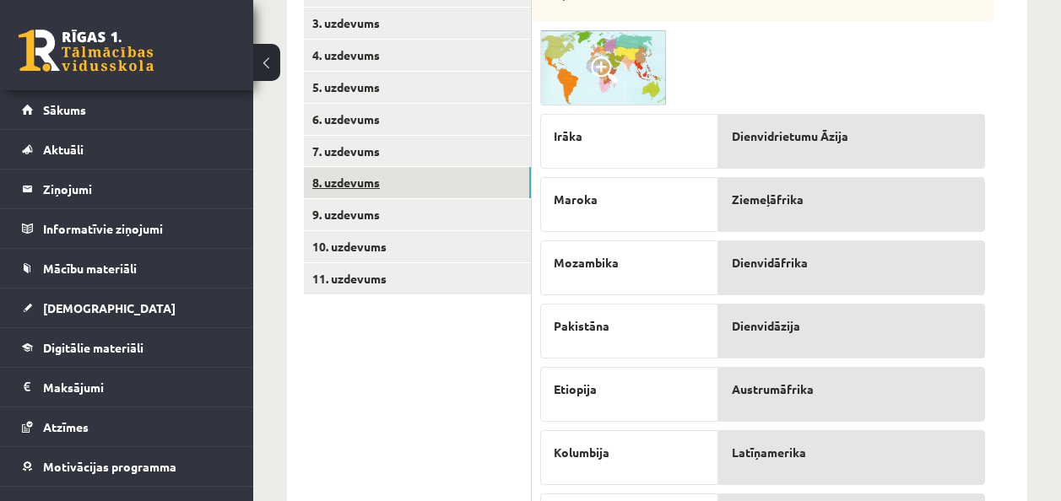
click at [432, 189] on link "8. uzdevums" at bounding box center [417, 182] width 227 height 31
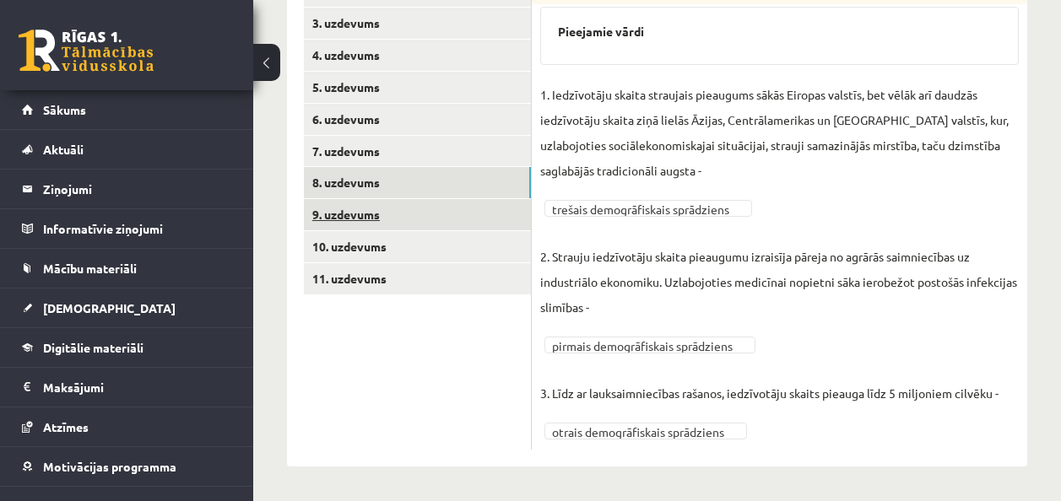
click at [432, 204] on link "9. uzdevums" at bounding box center [417, 214] width 227 height 31
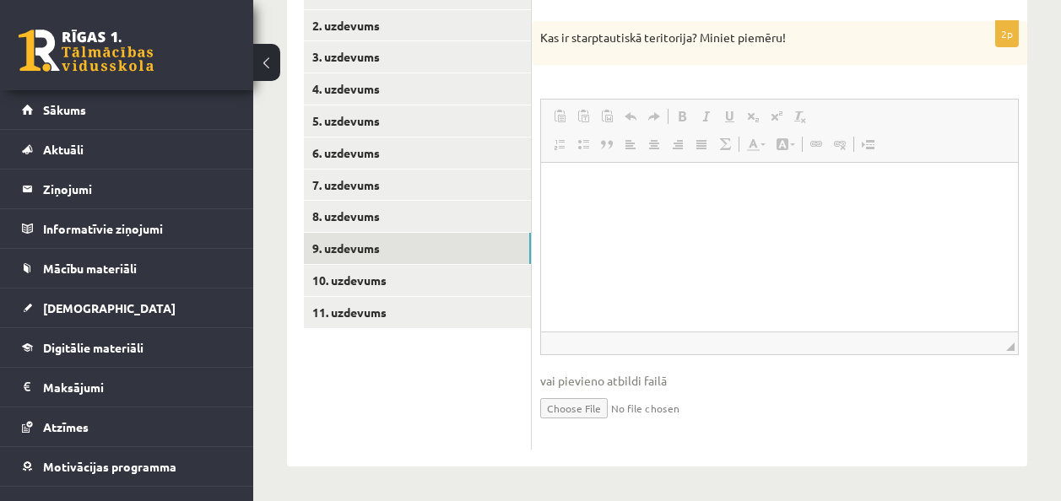
scroll to position [0, 0]
click at [636, 184] on p "Rich Text Editor, wiswyg-editor-user-answer-47024852429380" at bounding box center [779, 188] width 443 height 18
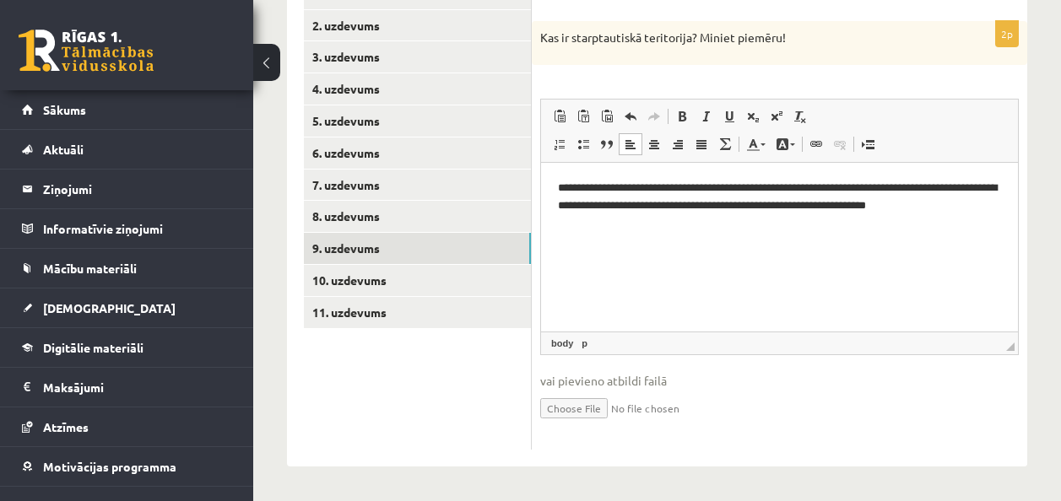
click at [706, 204] on p "**********" at bounding box center [779, 196] width 443 height 35
click at [739, 206] on p "**********" at bounding box center [779, 196] width 443 height 35
click at [750, 204] on p "**********" at bounding box center [779, 196] width 443 height 35
click at [855, 207] on p "**********" at bounding box center [779, 196] width 443 height 35
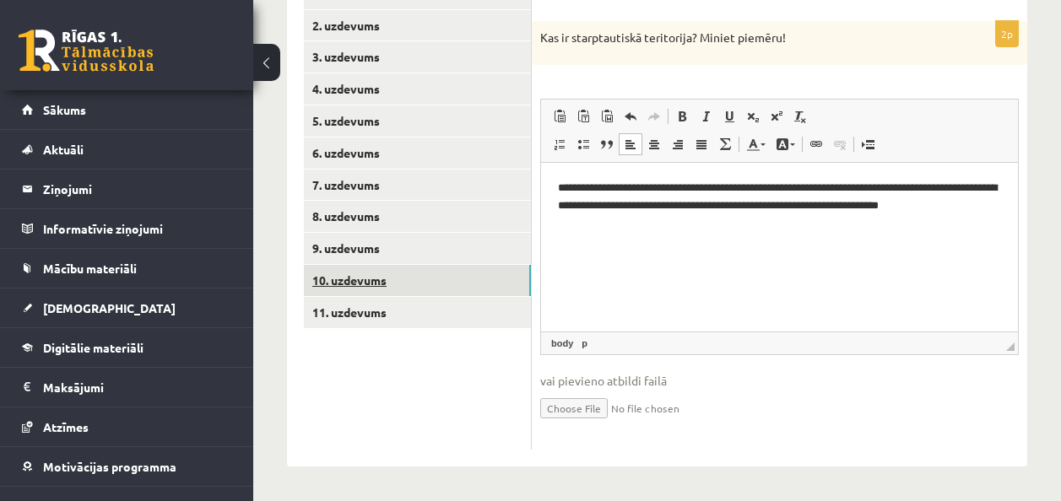
click at [410, 265] on link "10. uzdevums" at bounding box center [417, 280] width 227 height 31
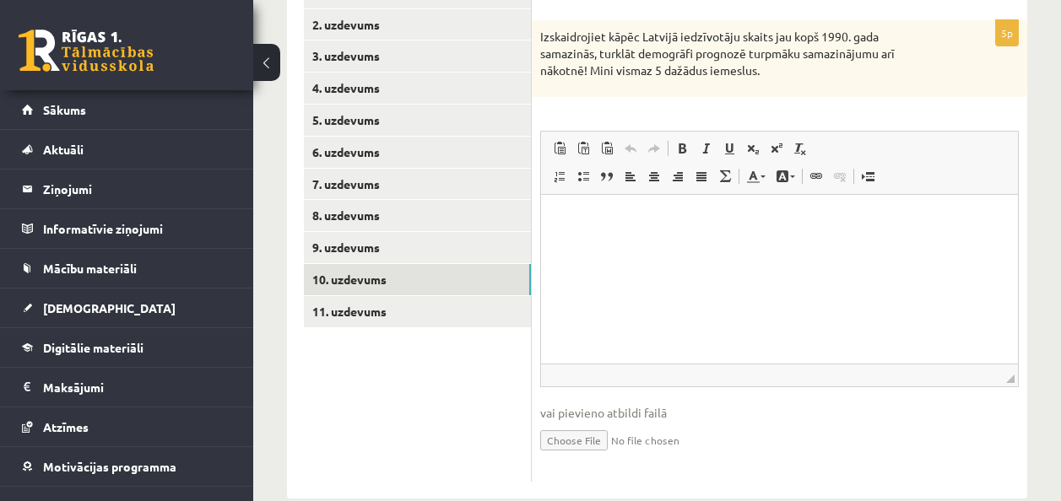
scroll to position [157, 0]
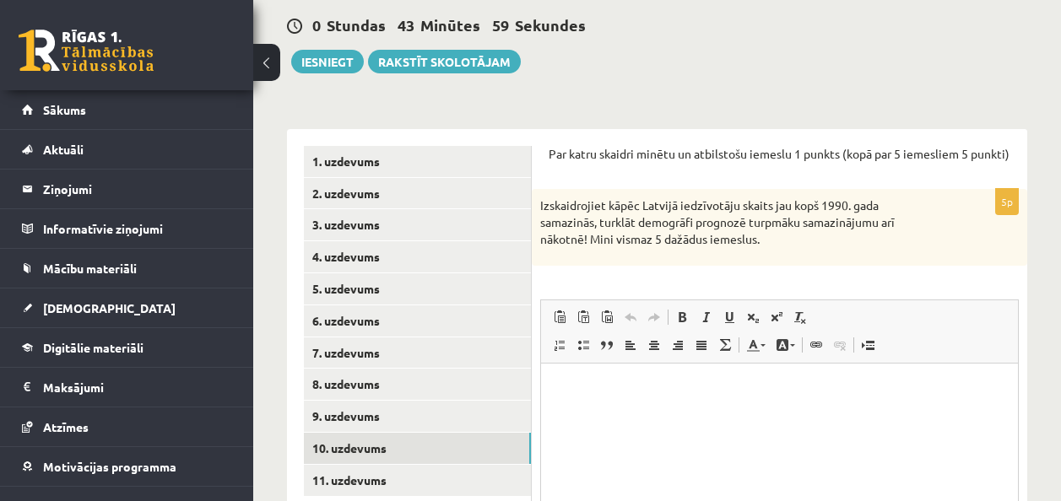
click at [569, 415] on html at bounding box center [779, 389] width 477 height 51
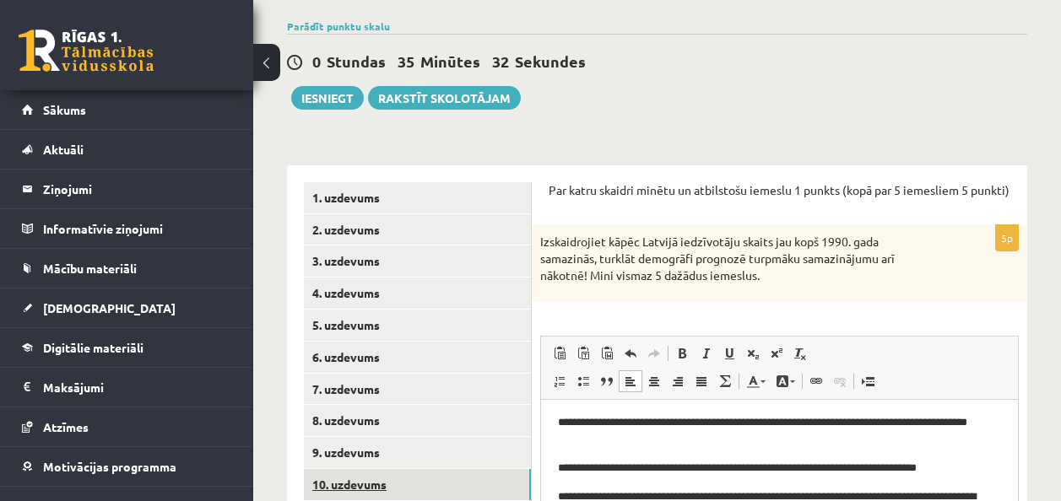
scroll to position [205, 0]
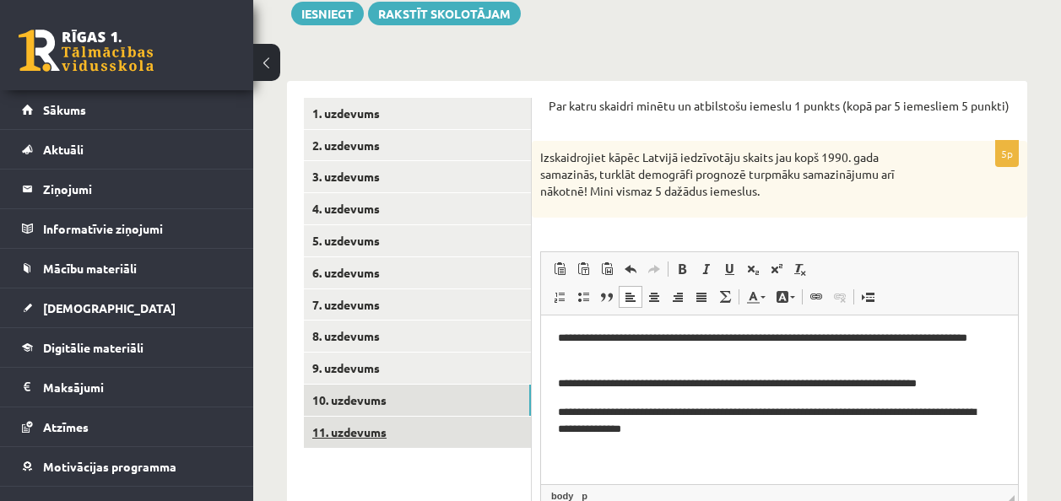
click at [338, 440] on link "11. uzdevums" at bounding box center [417, 432] width 227 height 31
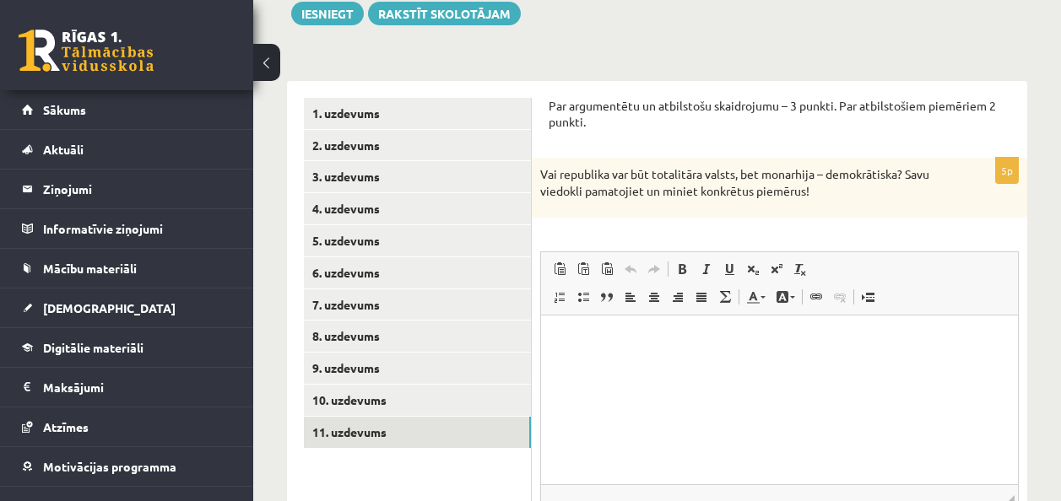
scroll to position [0, 0]
drag, startPoint x: 636, startPoint y: 357, endPoint x: 631, endPoint y: 365, distance: 8.7
click at [634, 360] on html at bounding box center [779, 341] width 477 height 51
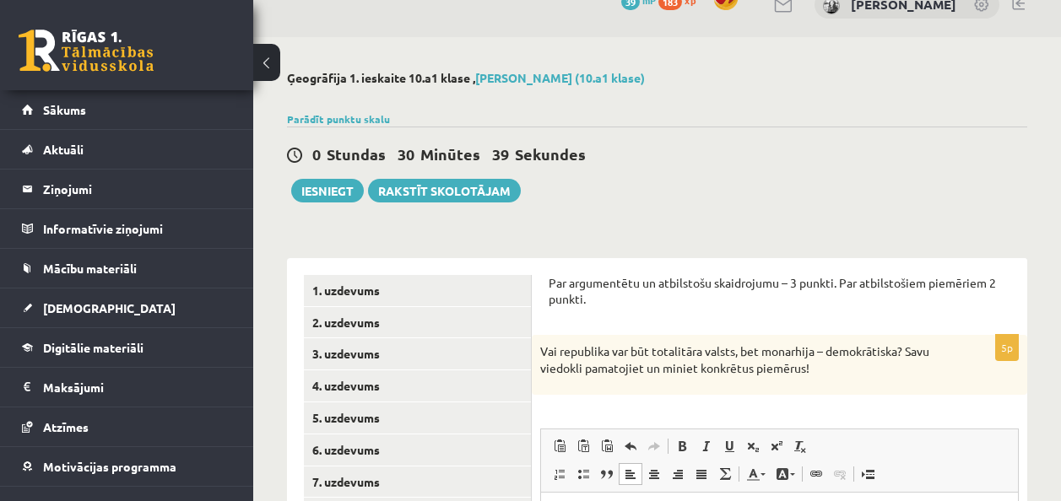
scroll to position [21, 0]
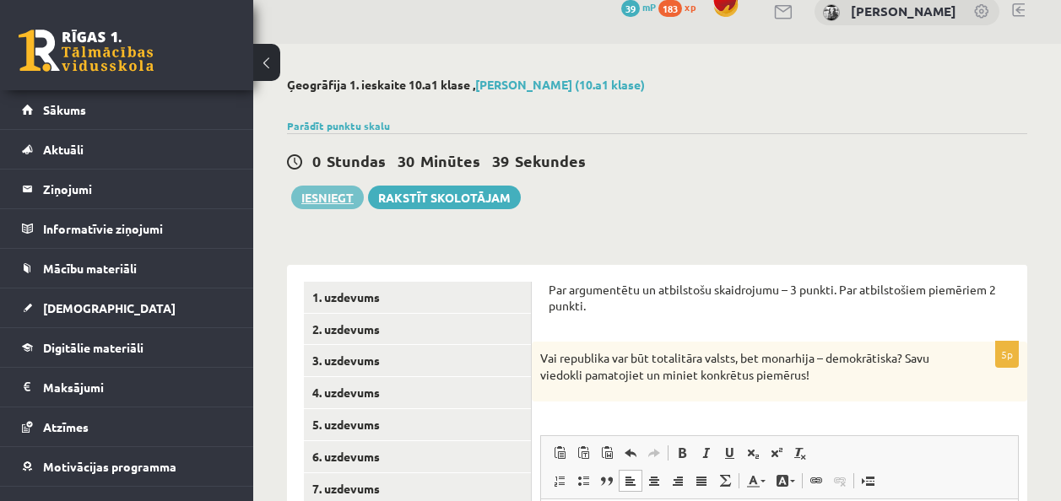
click at [335, 203] on button "Iesniegt" at bounding box center [327, 198] width 73 height 24
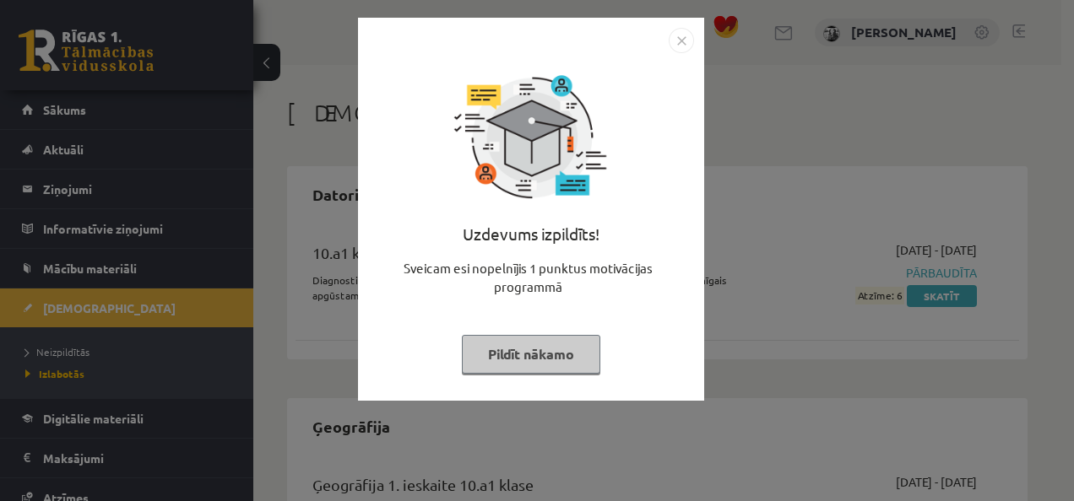
click at [561, 349] on button "Pildīt nākamo" at bounding box center [531, 354] width 138 height 39
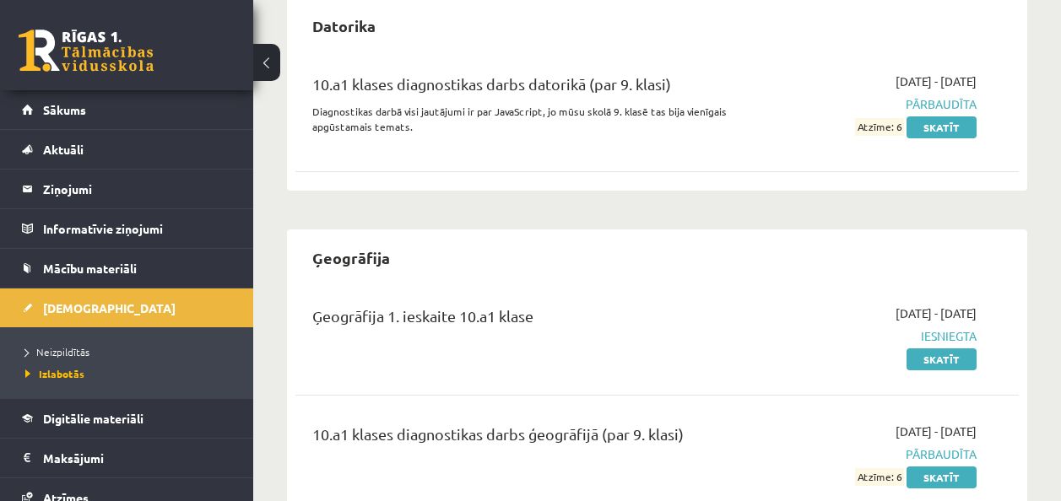
scroll to position [233, 0]
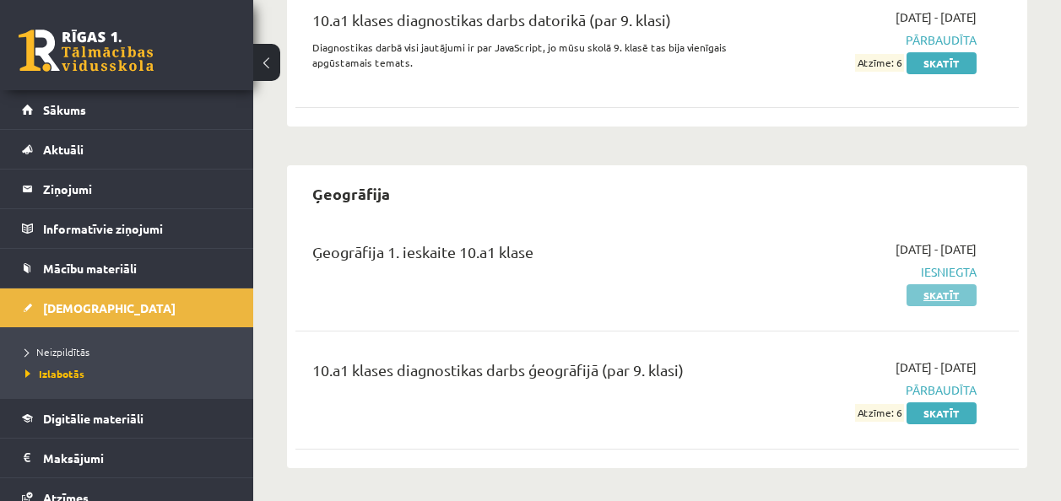
click at [939, 293] on link "Skatīt" at bounding box center [942, 295] width 70 height 22
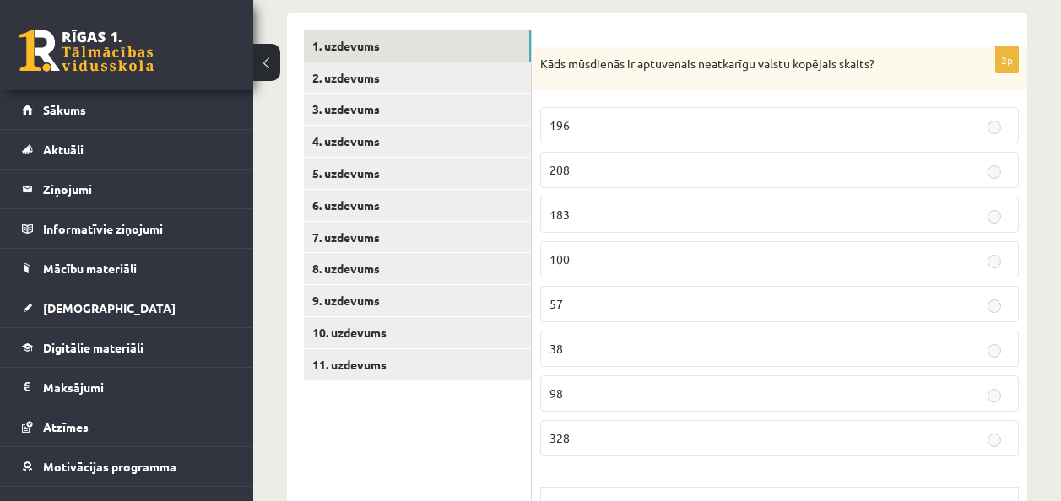
scroll to position [338, 0]
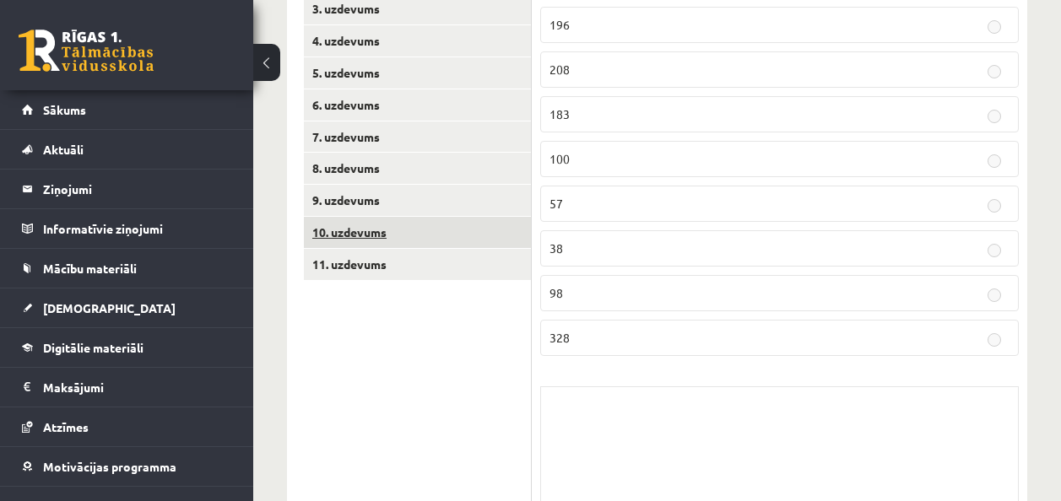
click at [485, 231] on link "10. uzdevums" at bounding box center [417, 232] width 227 height 31
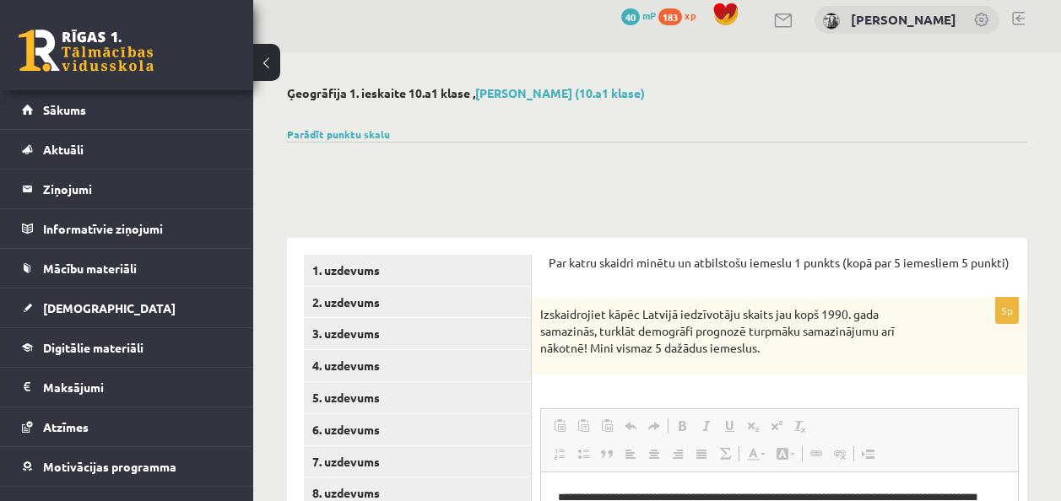
scroll to position [0, 0]
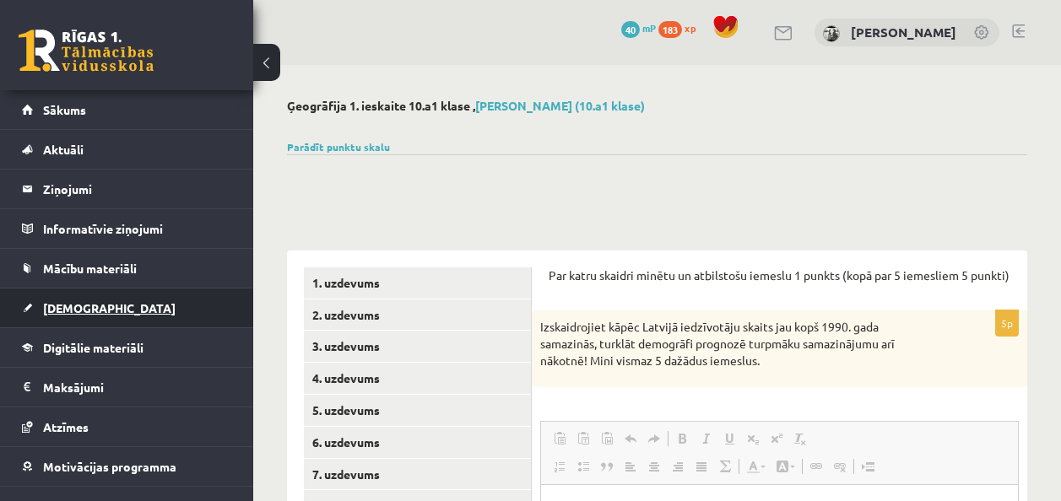
click at [85, 300] on link "[DEMOGRAPHIC_DATA]" at bounding box center [127, 308] width 210 height 39
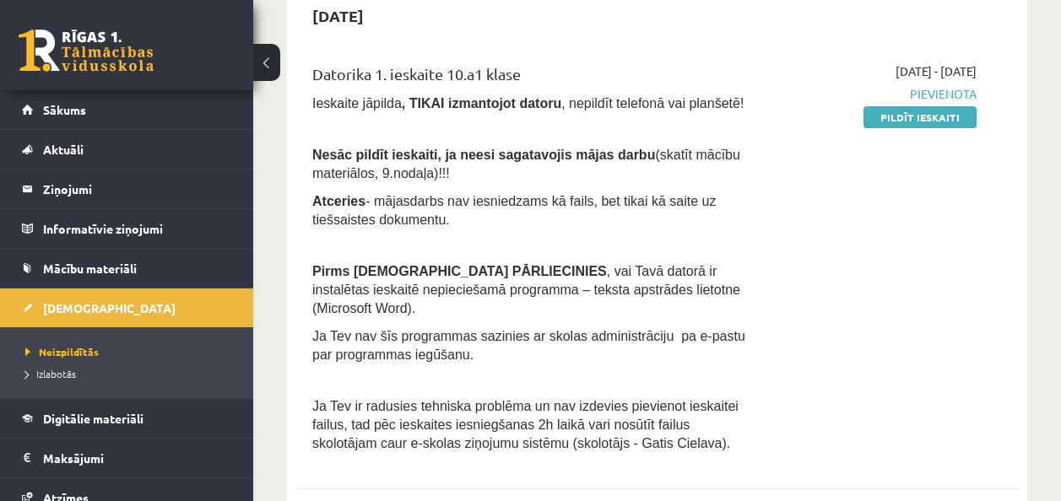
scroll to position [169, 0]
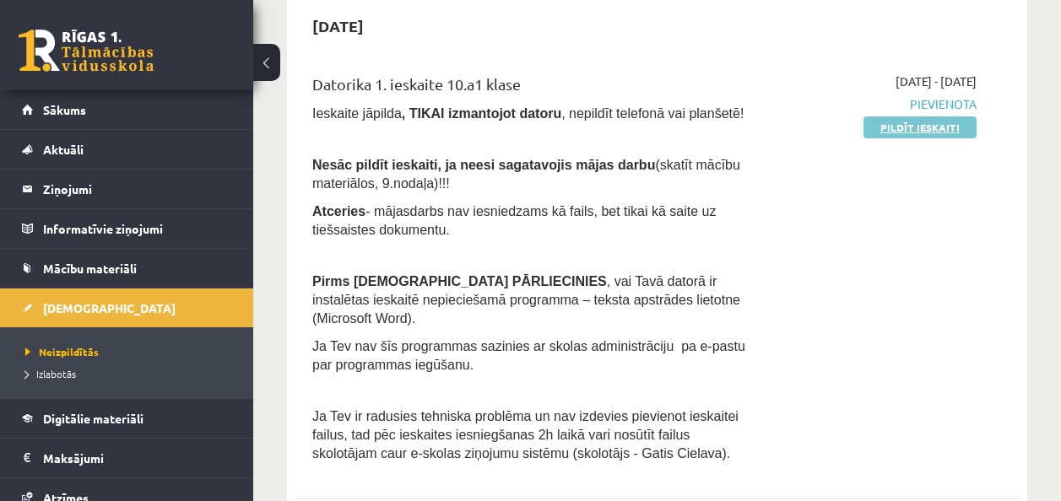
click at [929, 136] on link "Pildīt ieskaiti" at bounding box center [919, 127] width 113 height 22
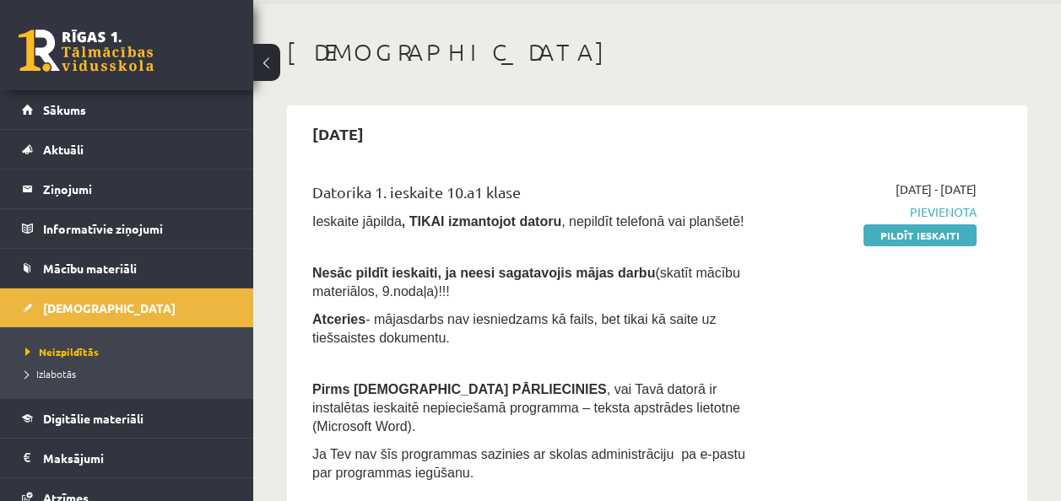
scroll to position [0, 0]
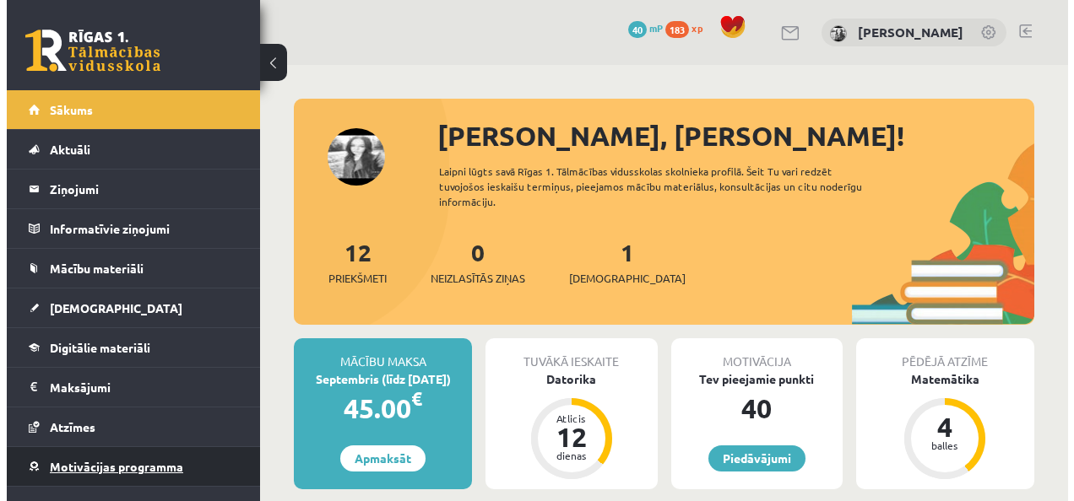
scroll to position [64, 0]
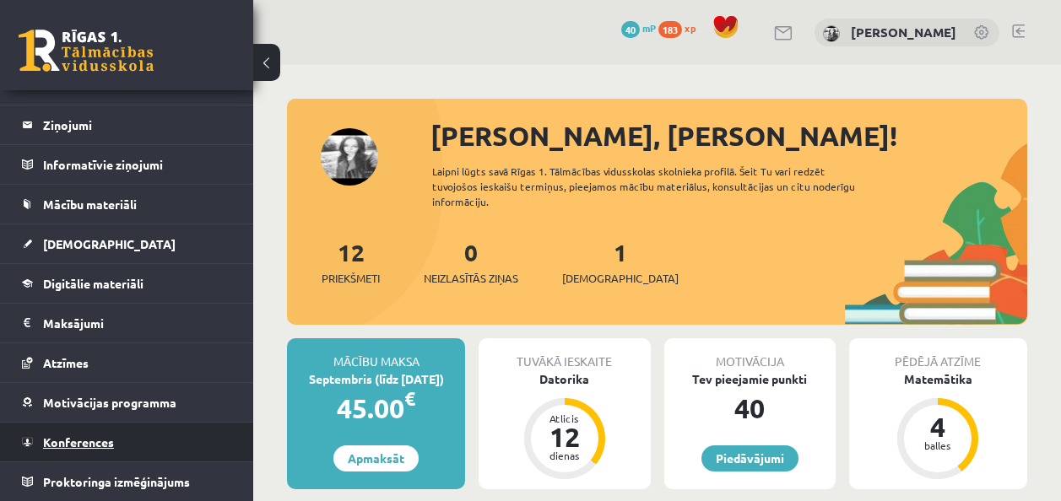
click at [154, 446] on link "Konferences" at bounding box center [127, 442] width 210 height 39
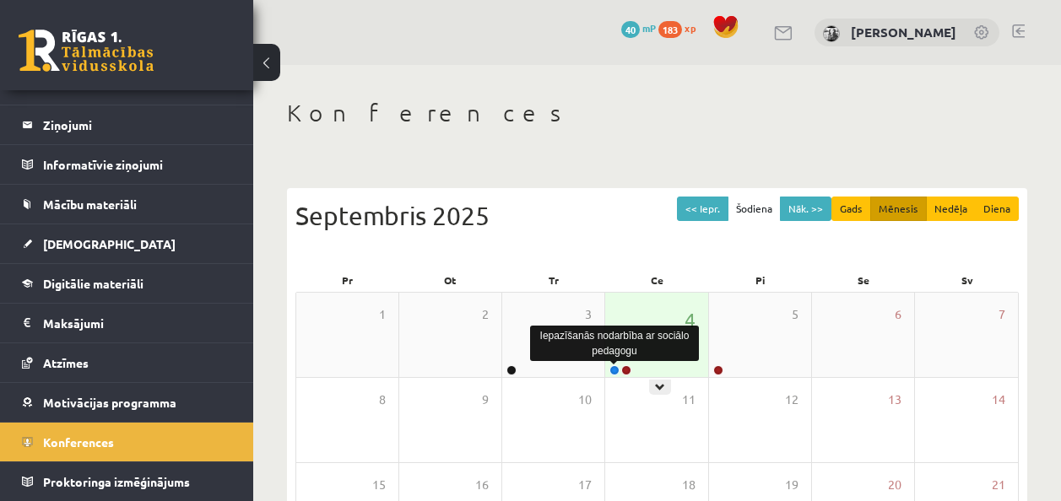
click at [611, 367] on link at bounding box center [614, 370] width 10 height 10
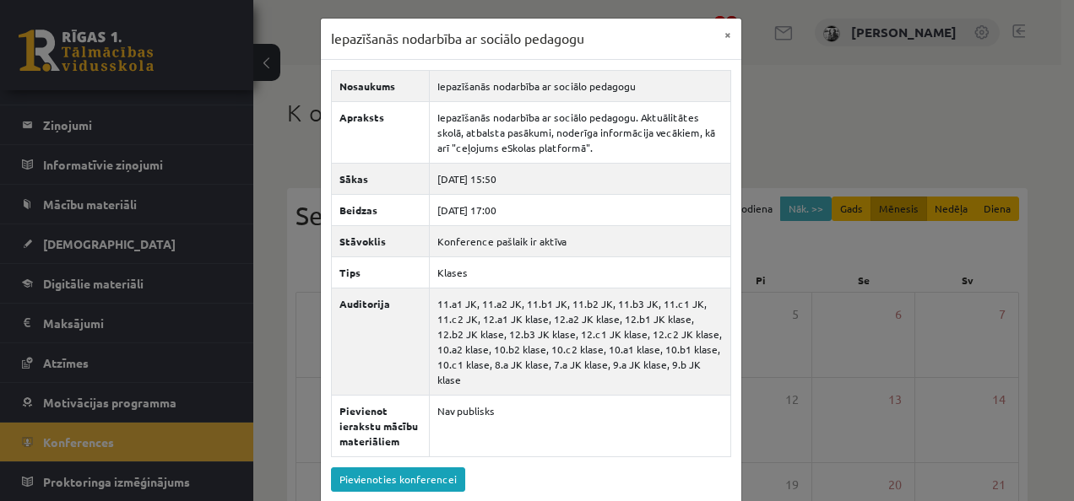
click at [804, 350] on div "Iepazīšanās nodarbība ar sociālo pedagogu × Nosaukums Iepazīšanās nodarbība ar …" at bounding box center [537, 250] width 1074 height 501
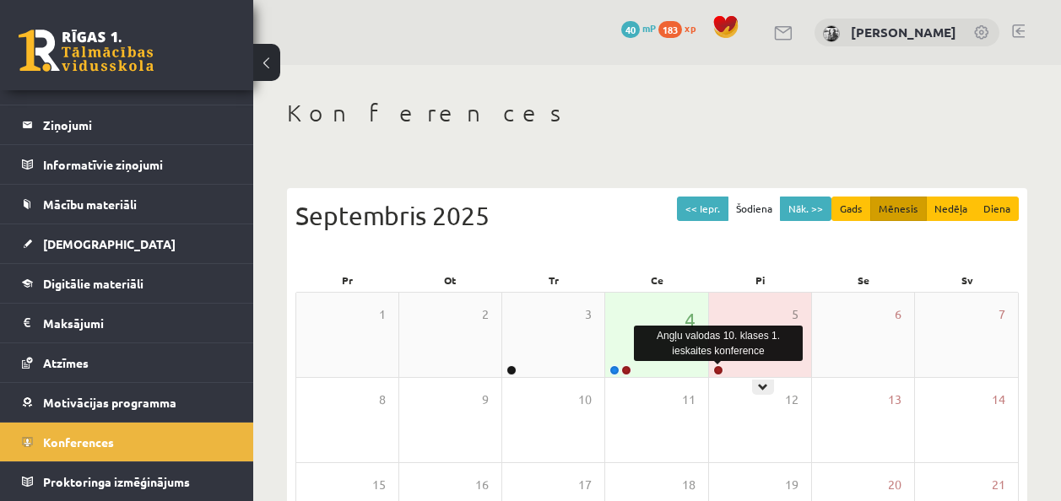
click at [721, 369] on link at bounding box center [718, 370] width 10 height 10
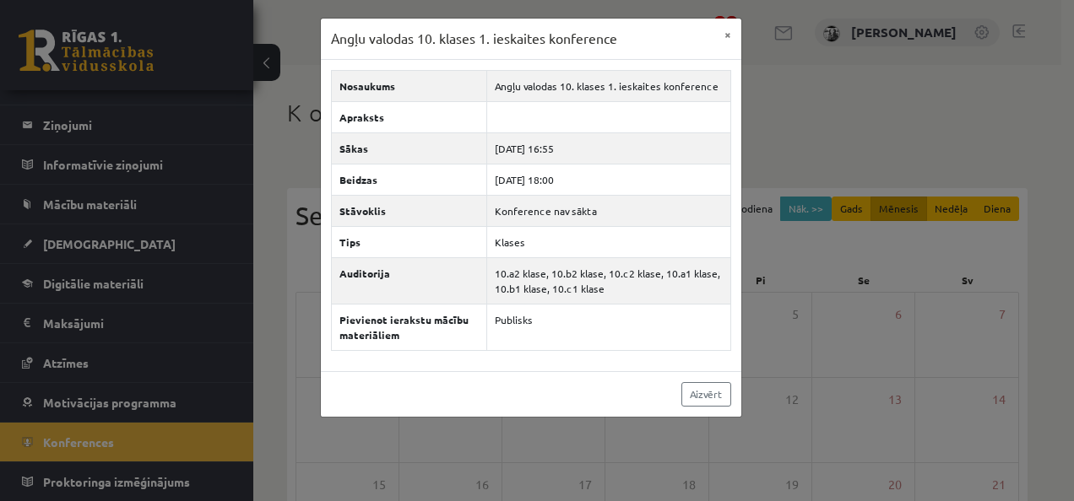
click at [623, 424] on div "Angļu valodas 10. klases 1. ieskaites konference × Nosaukums Angļu valodas 10. …" at bounding box center [537, 250] width 1074 height 501
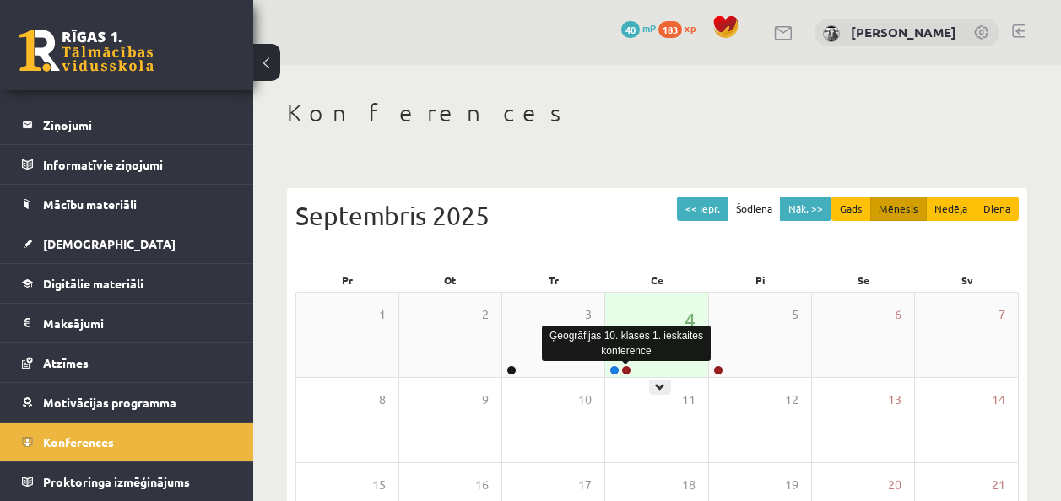
click at [625, 371] on link at bounding box center [626, 370] width 10 height 10
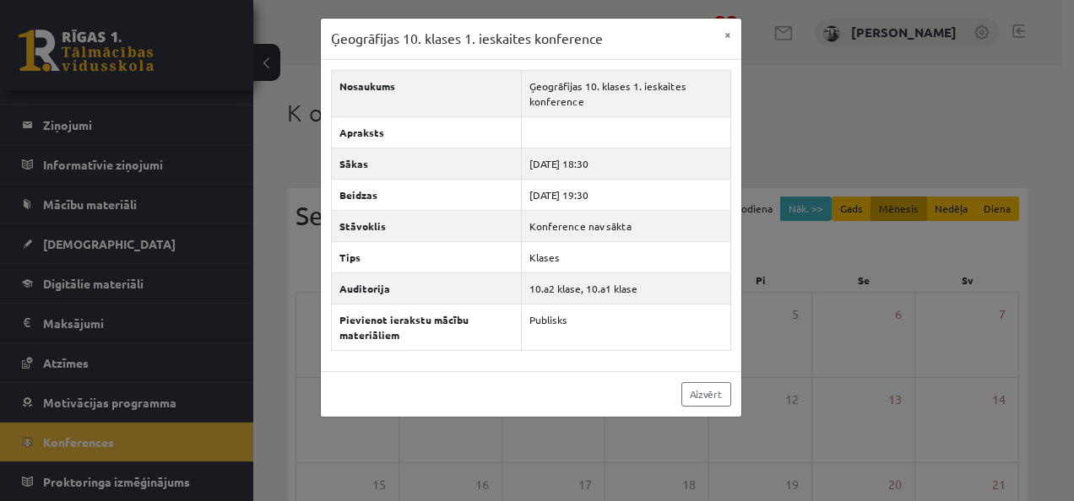
click at [858, 278] on div "Ģeogrāfijas 10. klases 1. ieskaites konference × Nosaukums Ģeogrāfijas 10. klas…" at bounding box center [537, 250] width 1074 height 501
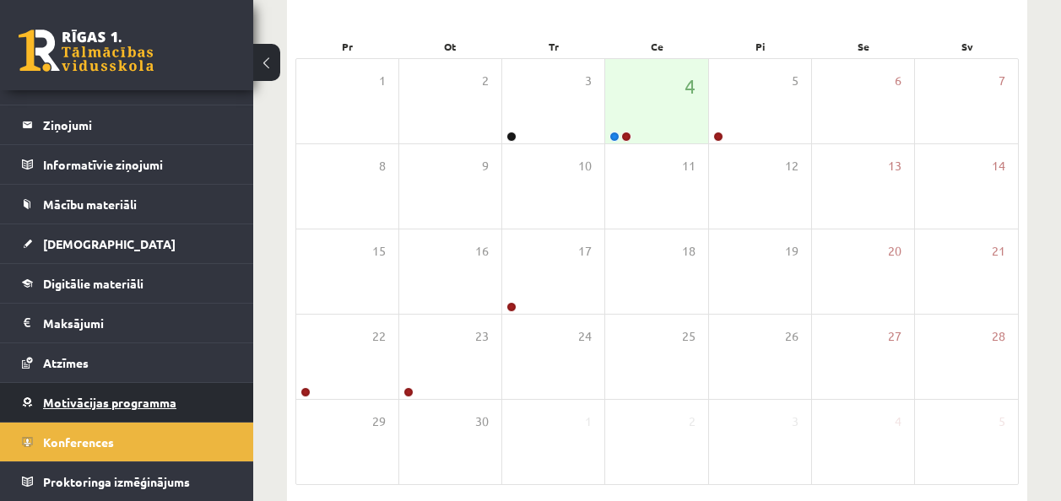
scroll to position [253, 0]
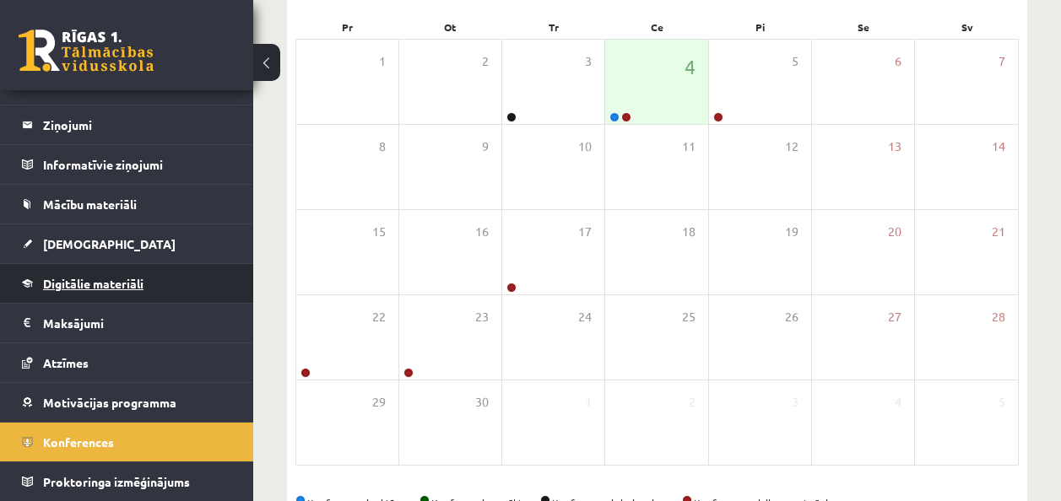
click at [121, 301] on link "Digitālie materiāli" at bounding box center [127, 283] width 210 height 39
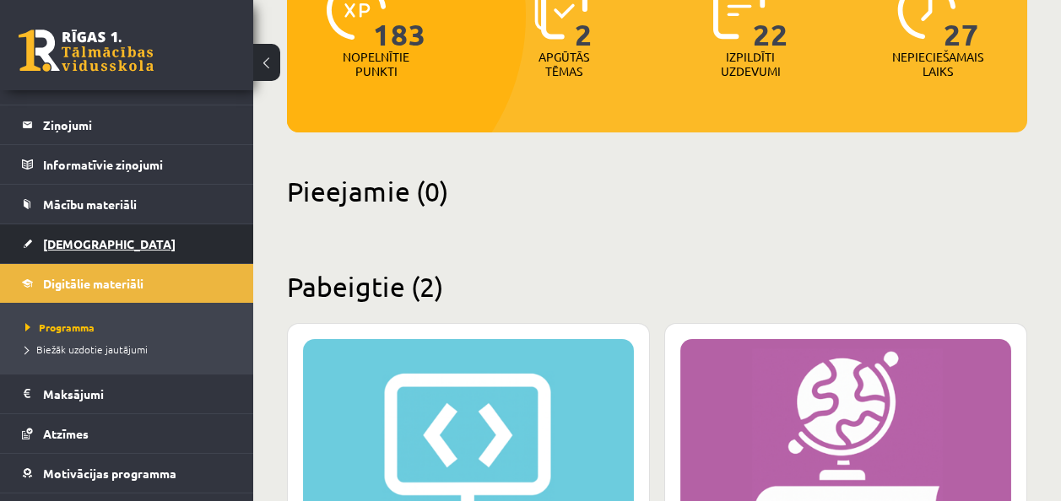
click at [124, 244] on link "[DEMOGRAPHIC_DATA]" at bounding box center [127, 244] width 210 height 39
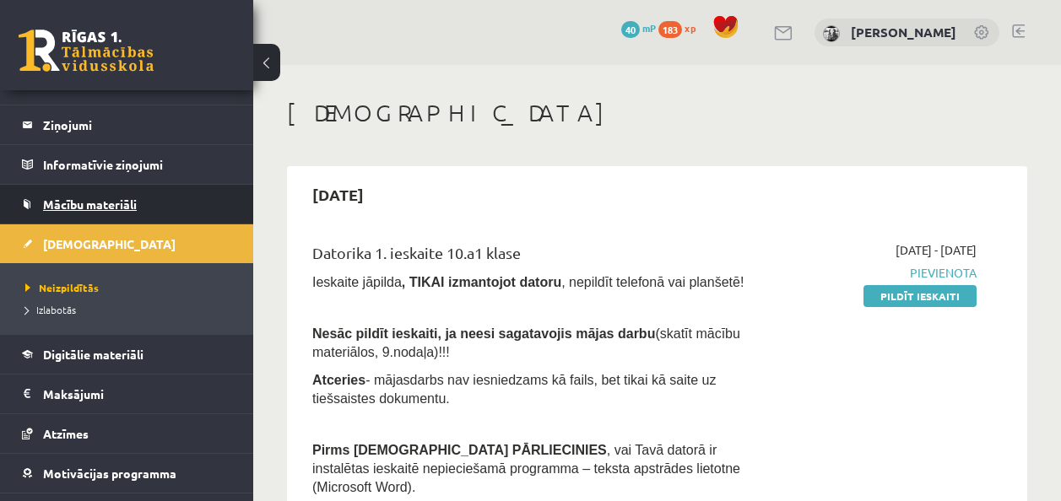
click at [130, 212] on link "Mācību materiāli" at bounding box center [127, 204] width 210 height 39
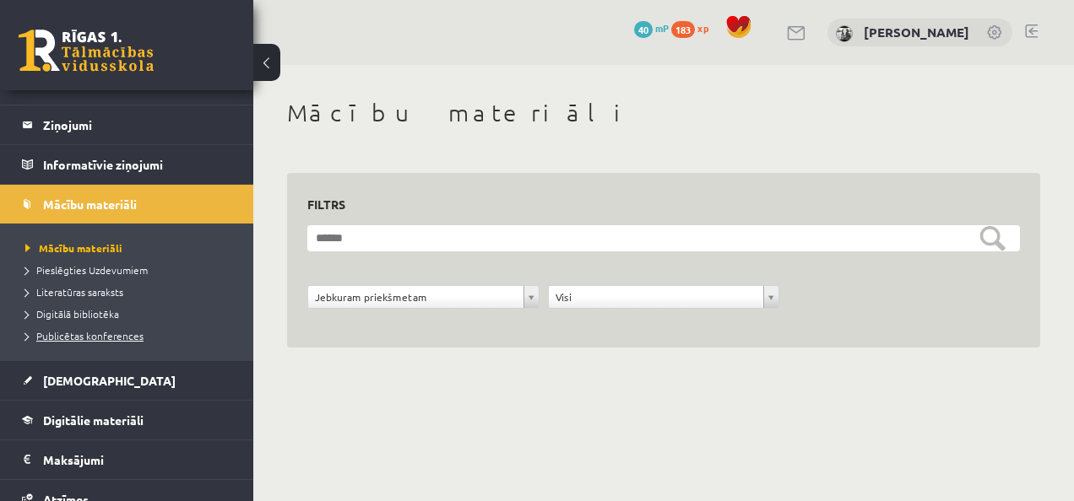
click at [106, 333] on span "Publicētas konferences" at bounding box center [84, 336] width 118 height 14
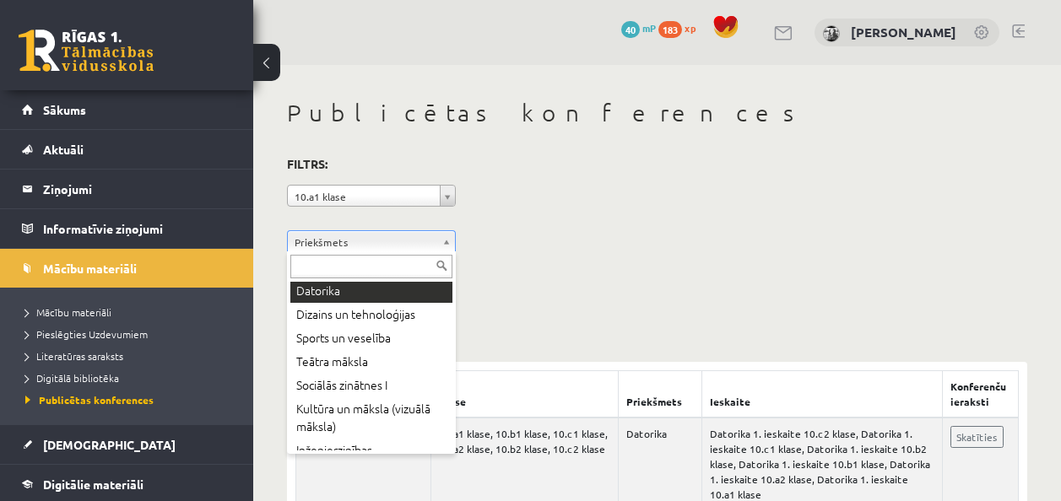
scroll to position [396, 0]
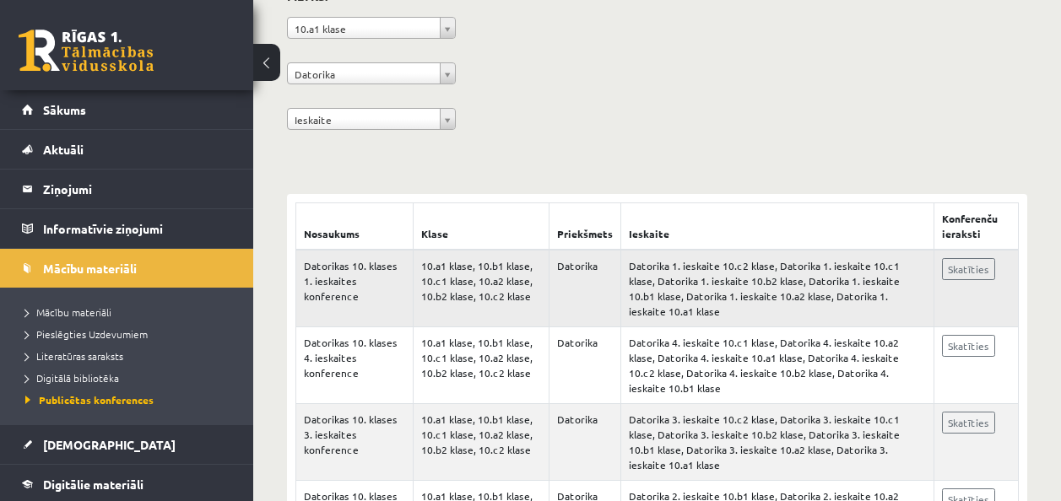
scroll to position [169, 0]
click at [980, 284] on td "Skatīties" at bounding box center [976, 288] width 84 height 78
click at [979, 266] on link "Skatīties" at bounding box center [968, 268] width 53 height 22
